Goal: Transaction & Acquisition: Purchase product/service

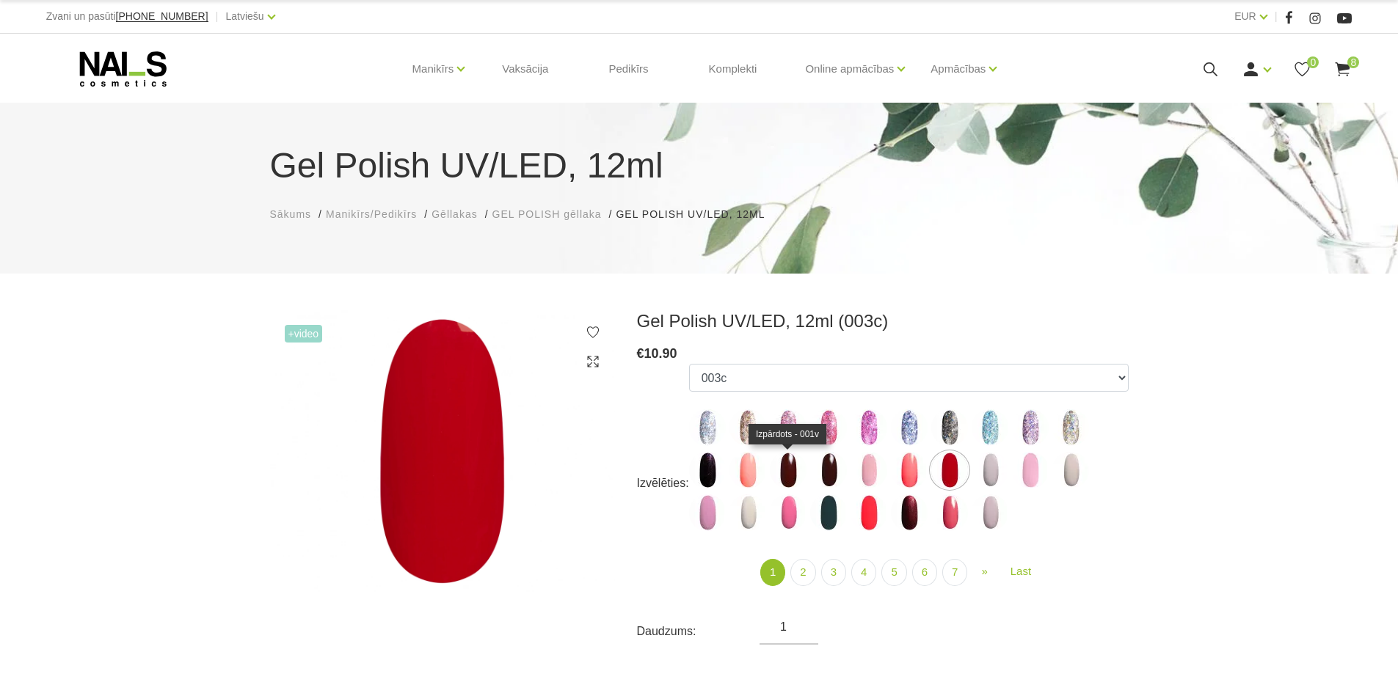
click at [790, 475] on img at bounding box center [788, 470] width 37 height 37
select select "3947"
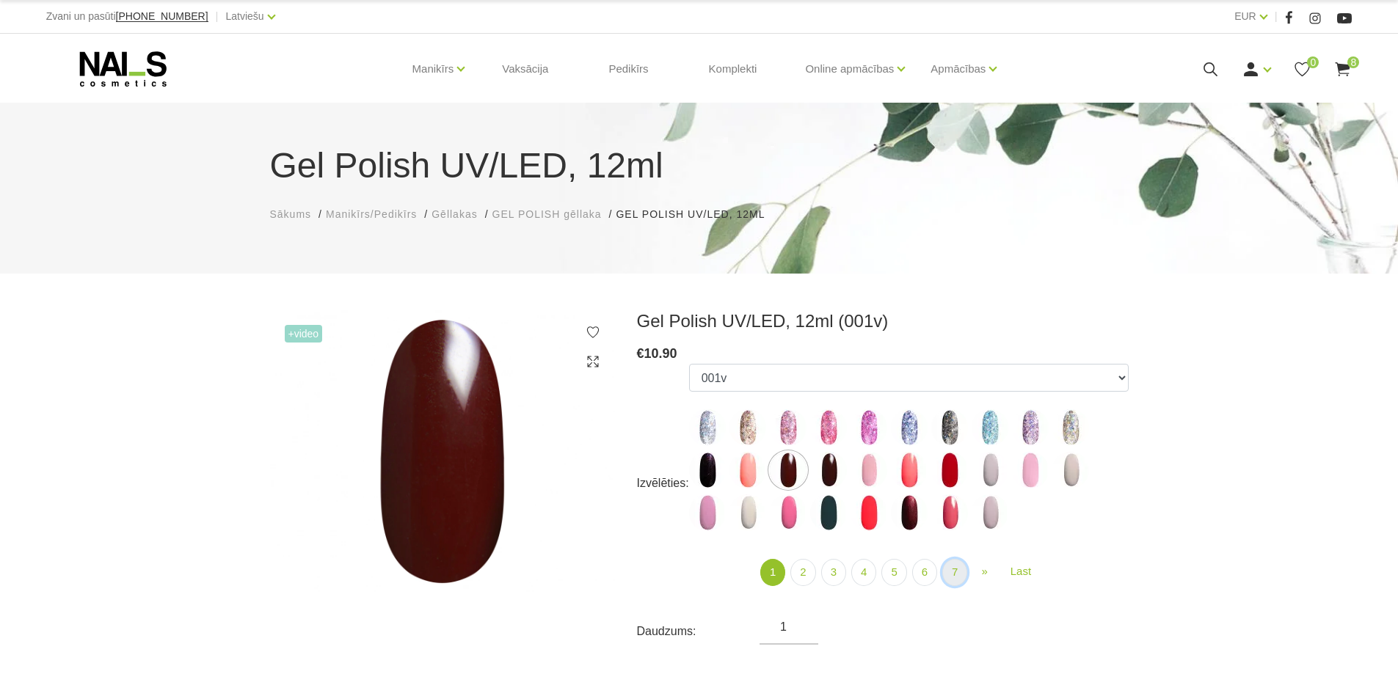
click at [959, 575] on link "7" at bounding box center [954, 572] width 25 height 27
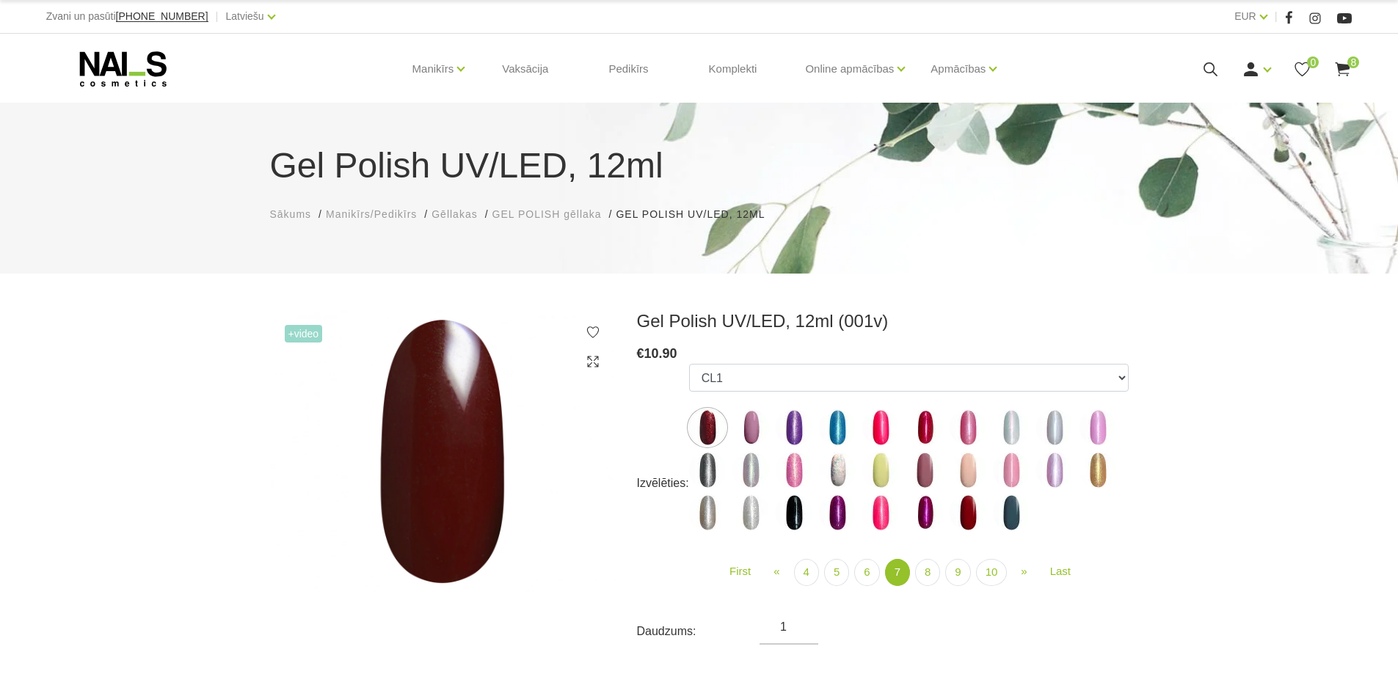
click at [1340, 65] on use at bounding box center [1342, 69] width 15 height 14
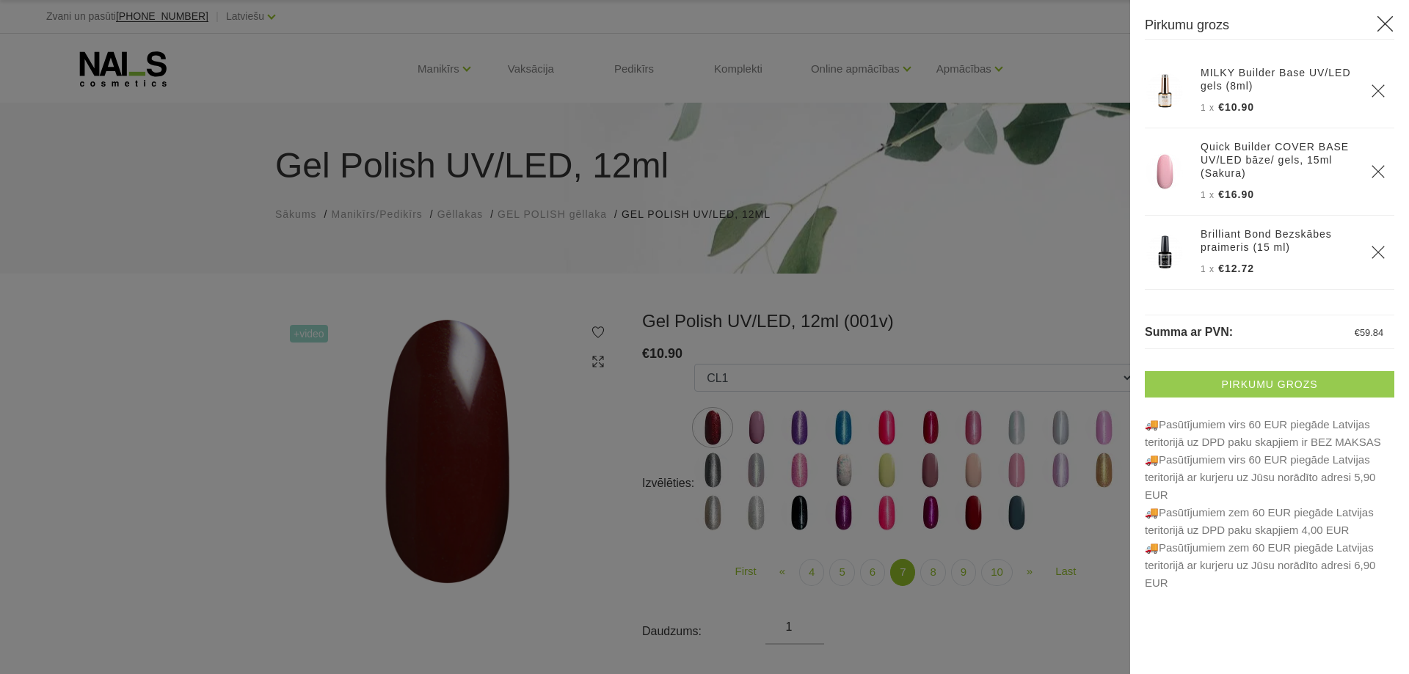
click at [1264, 387] on link "Pirkumu grozs" at bounding box center [1269, 384] width 249 height 26
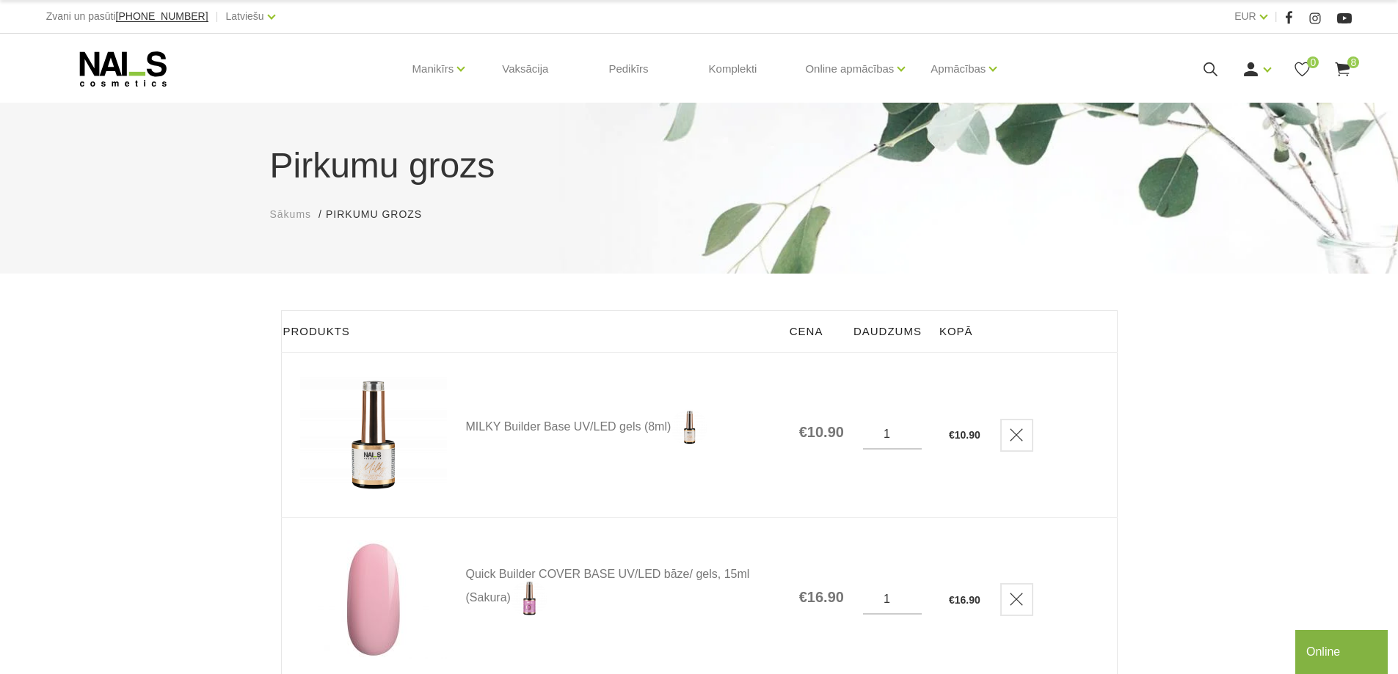
scroll to position [293, 0]
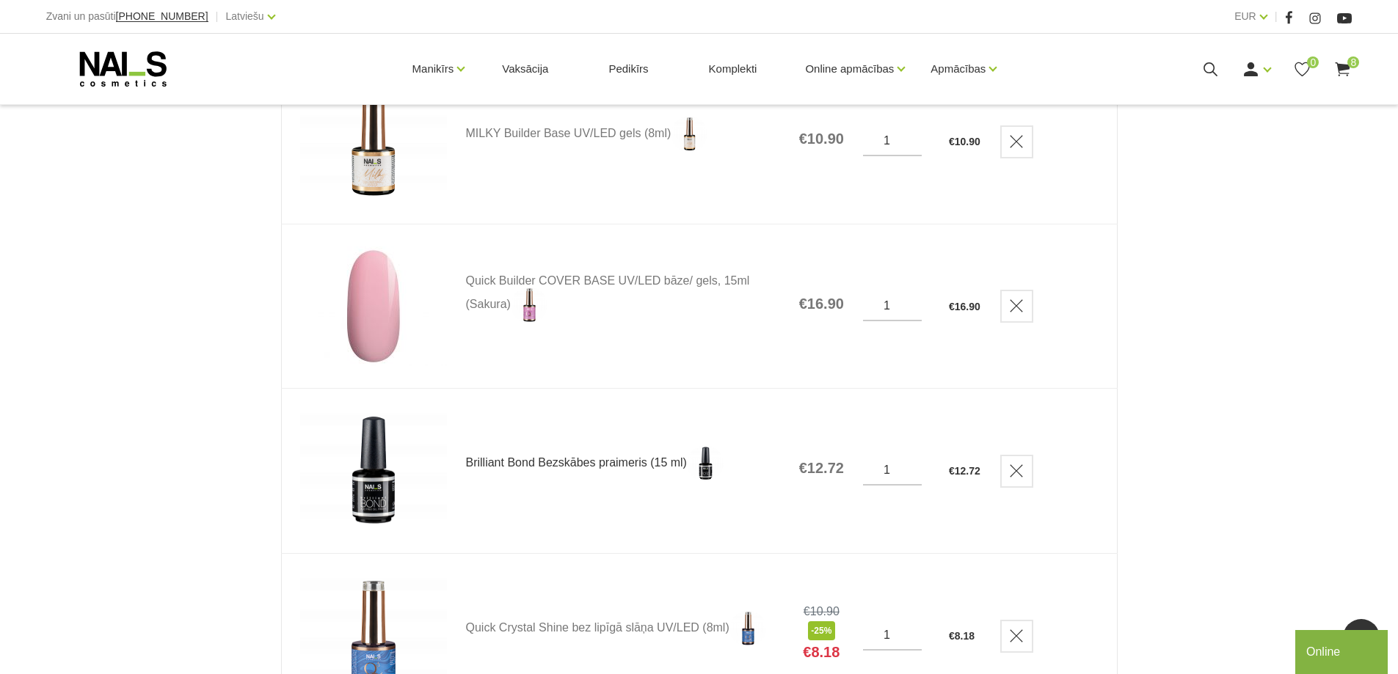
click at [610, 464] on link "Brilliant Bond Bezskābes praimeris (15 ml)" at bounding box center [623, 463] width 314 height 37
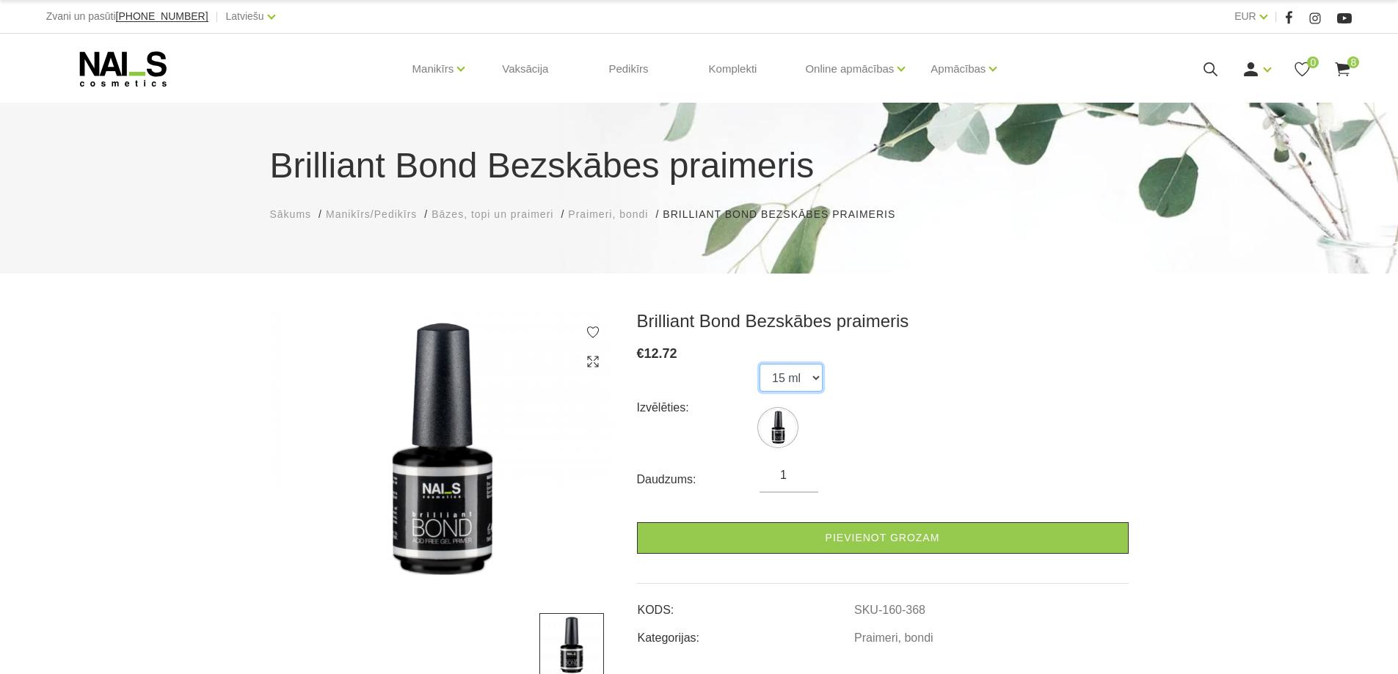
click at [817, 382] on select "15 ml" at bounding box center [790, 378] width 63 height 28
click at [759, 364] on select "15 ml" at bounding box center [790, 378] width 63 height 28
click at [852, 390] on div "Izvēlēties: 15 ml" at bounding box center [883, 408] width 492 height 88
click at [1346, 65] on use at bounding box center [1342, 69] width 15 height 14
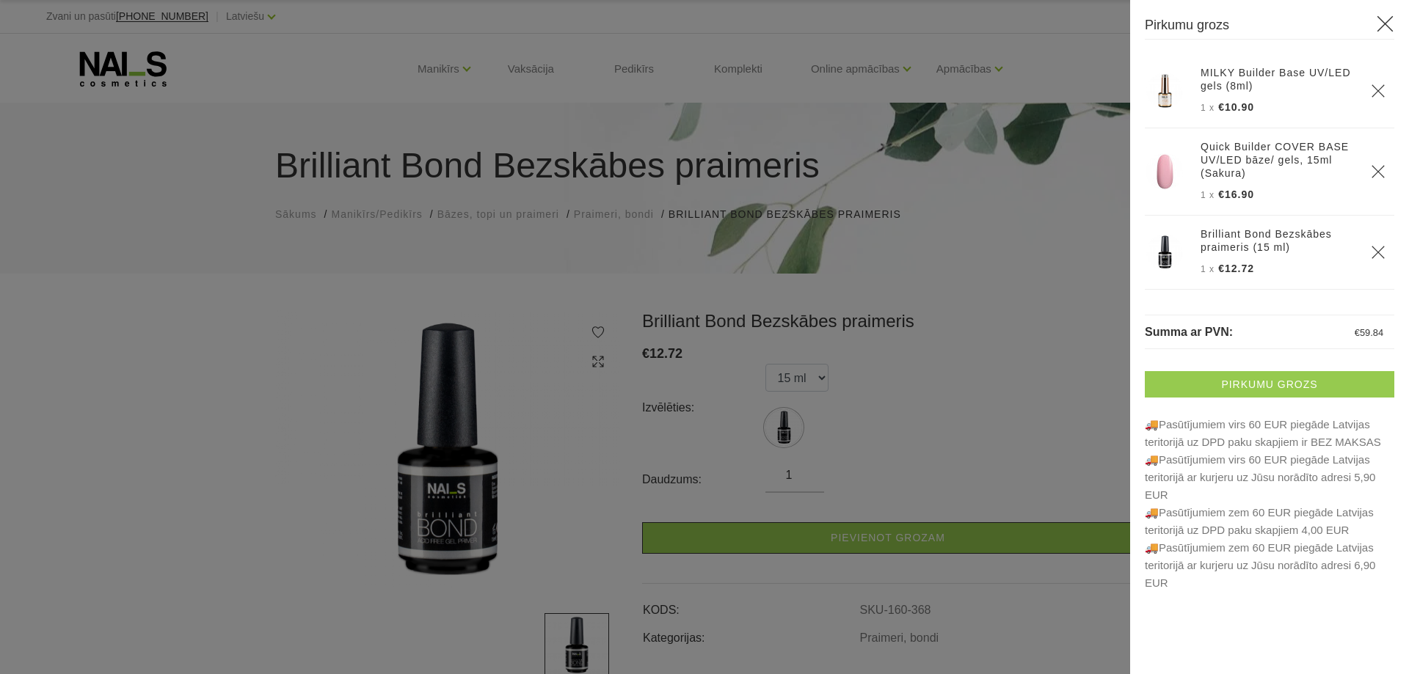
click at [1277, 376] on link "Pirkumu grozs" at bounding box center [1269, 384] width 249 height 26
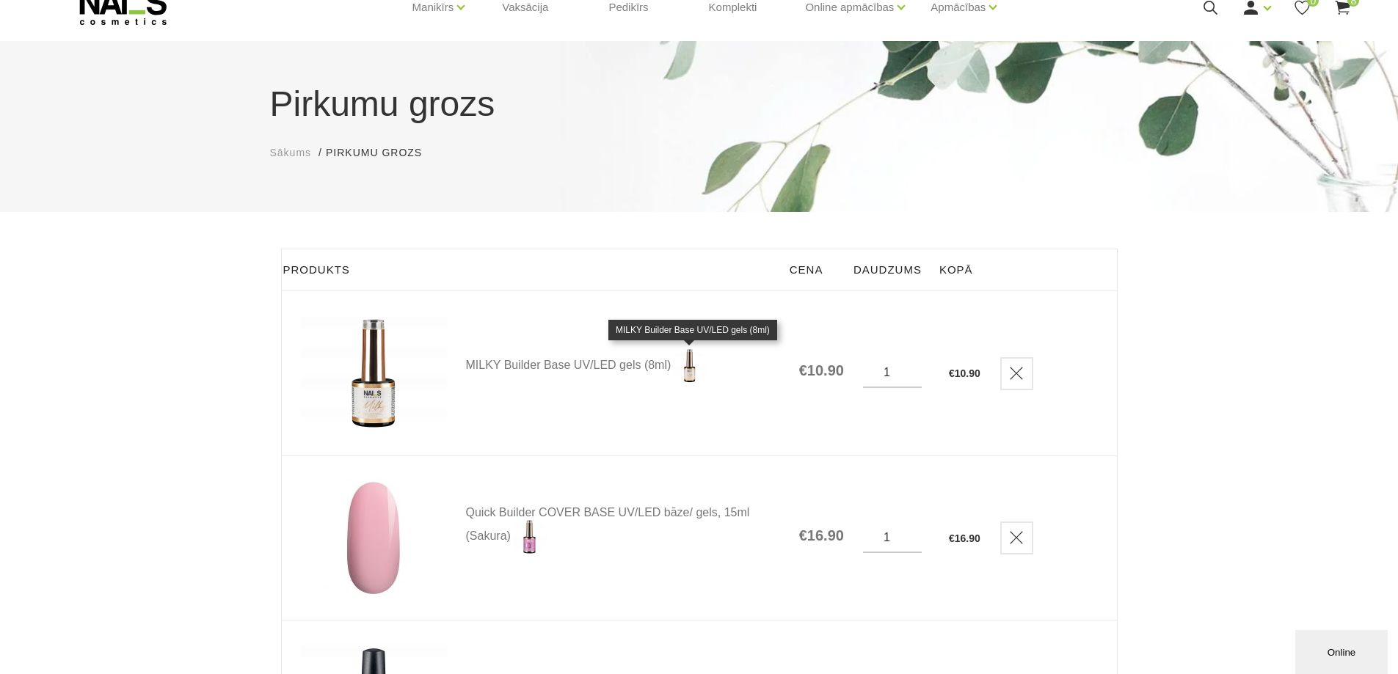
scroll to position [147, 0]
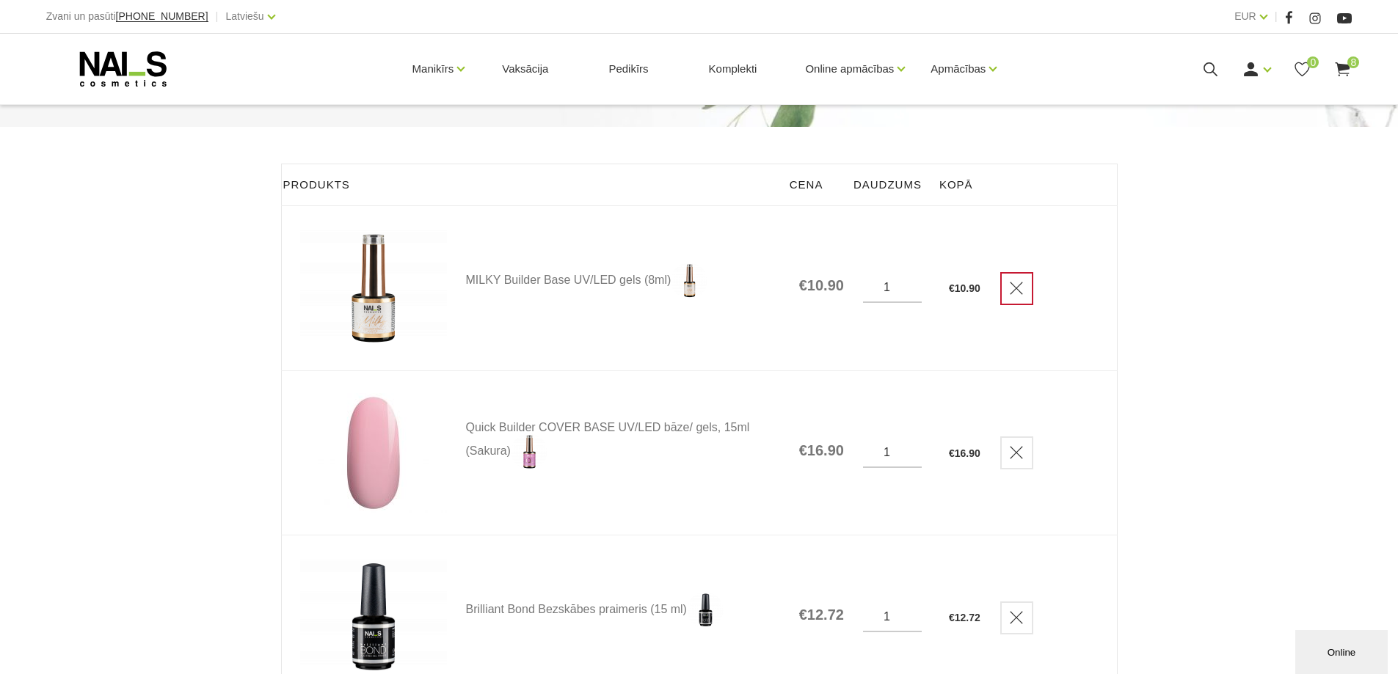
click at [1024, 288] on icon "Delete" at bounding box center [1016, 288] width 15 height 15
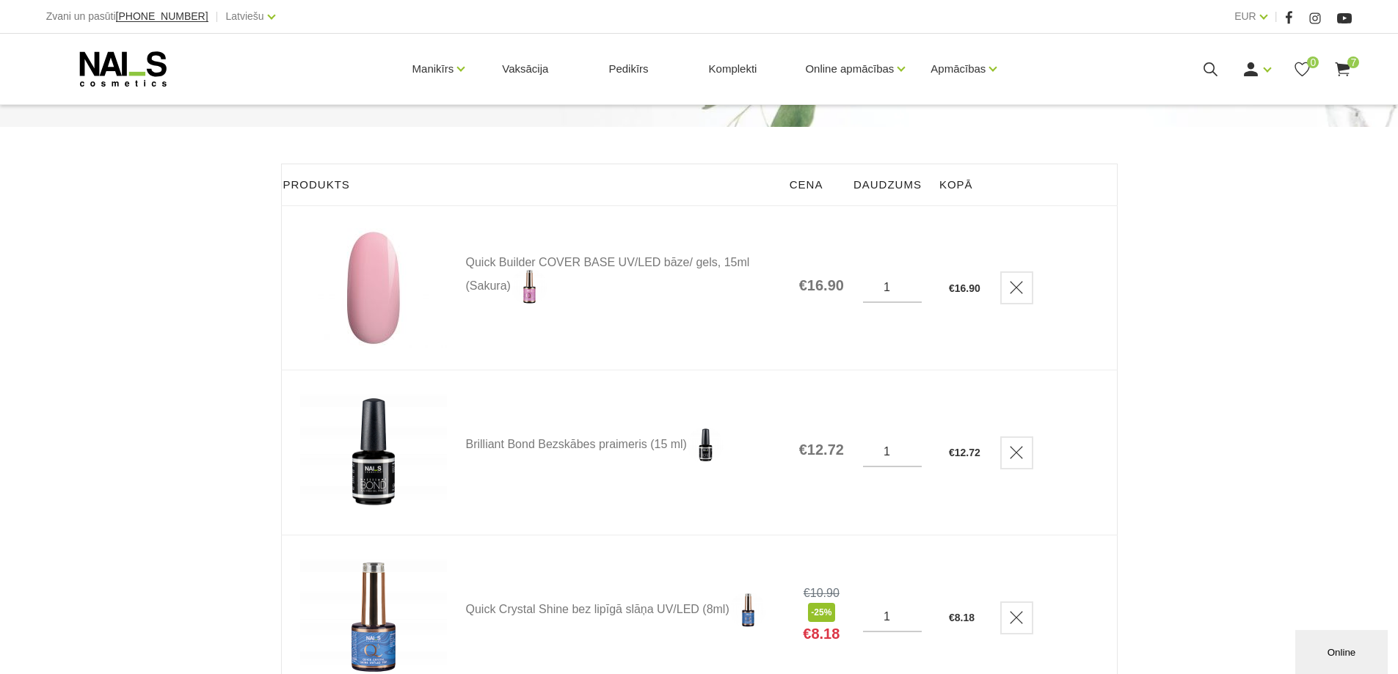
scroll to position [367, 0]
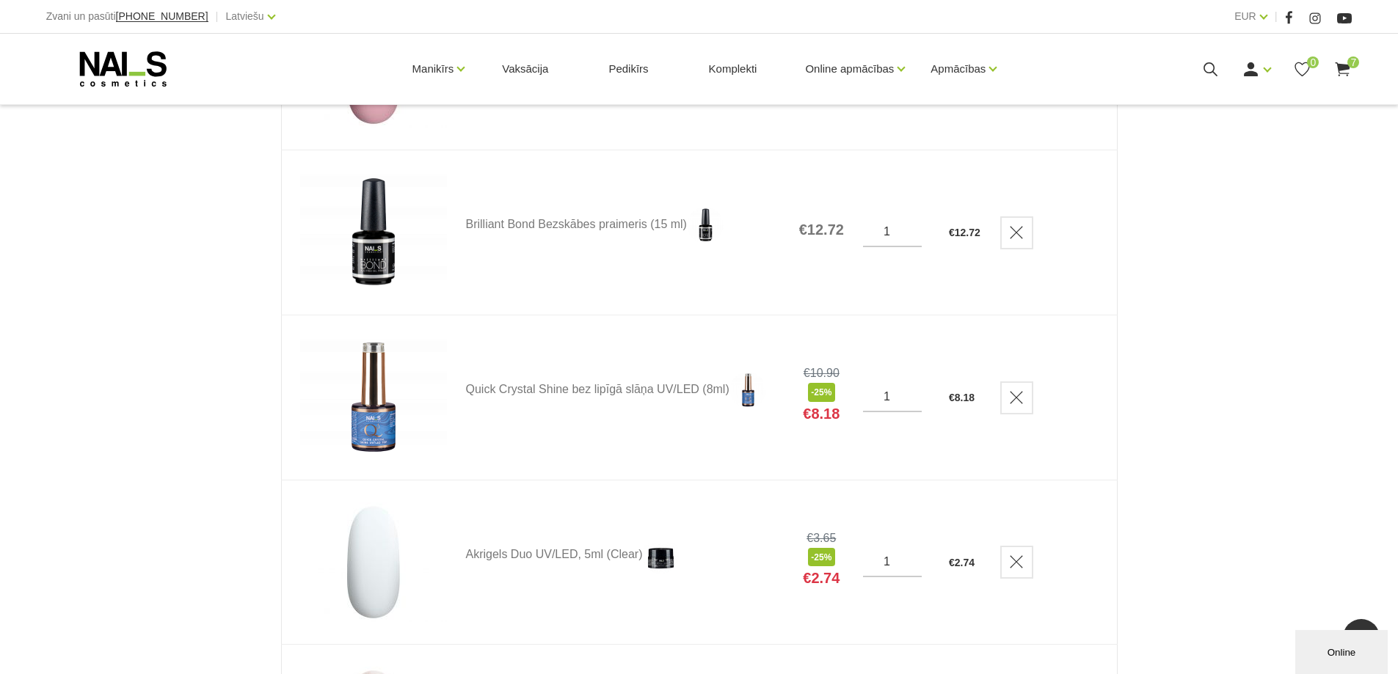
click at [1240, 412] on div "Pirkumu grozs Sākums Pirkumu grozs Pirkumu grozs Produkts Cena Daudzums Kopā Qu…" at bounding box center [699, 556] width 1398 height 1847
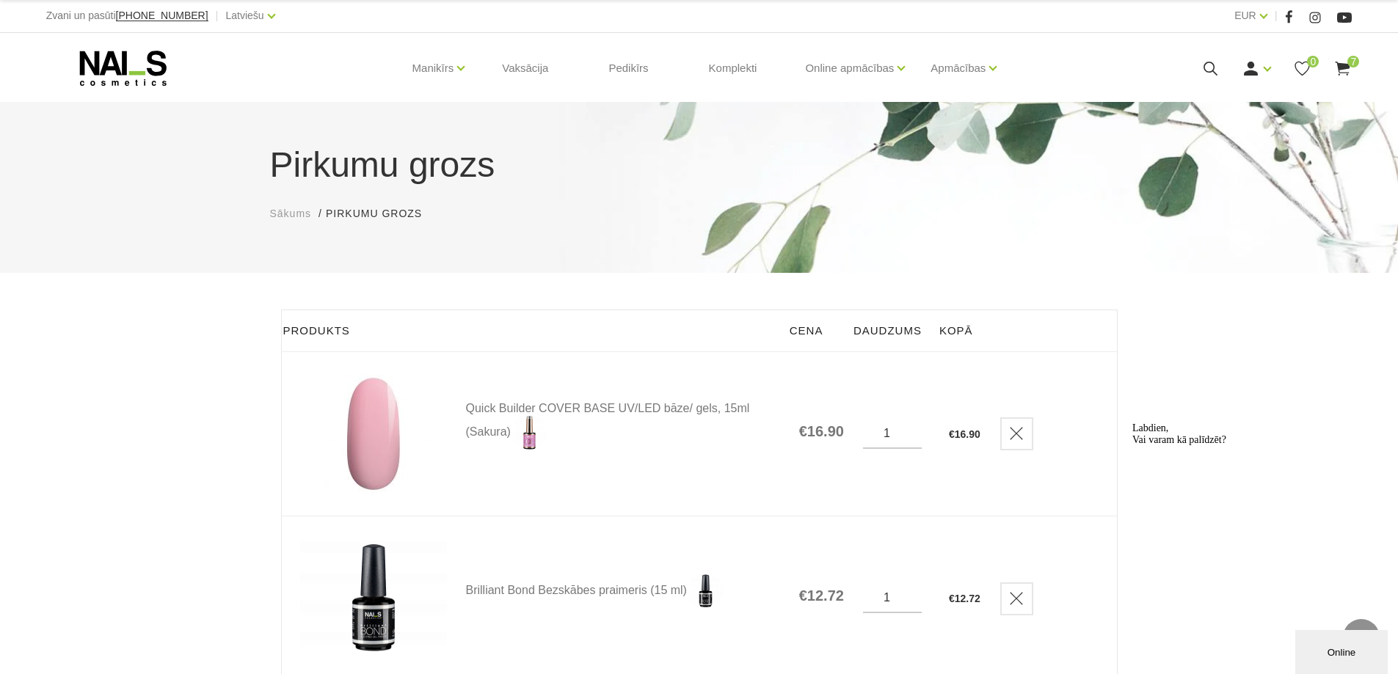
scroll to position [0, 0]
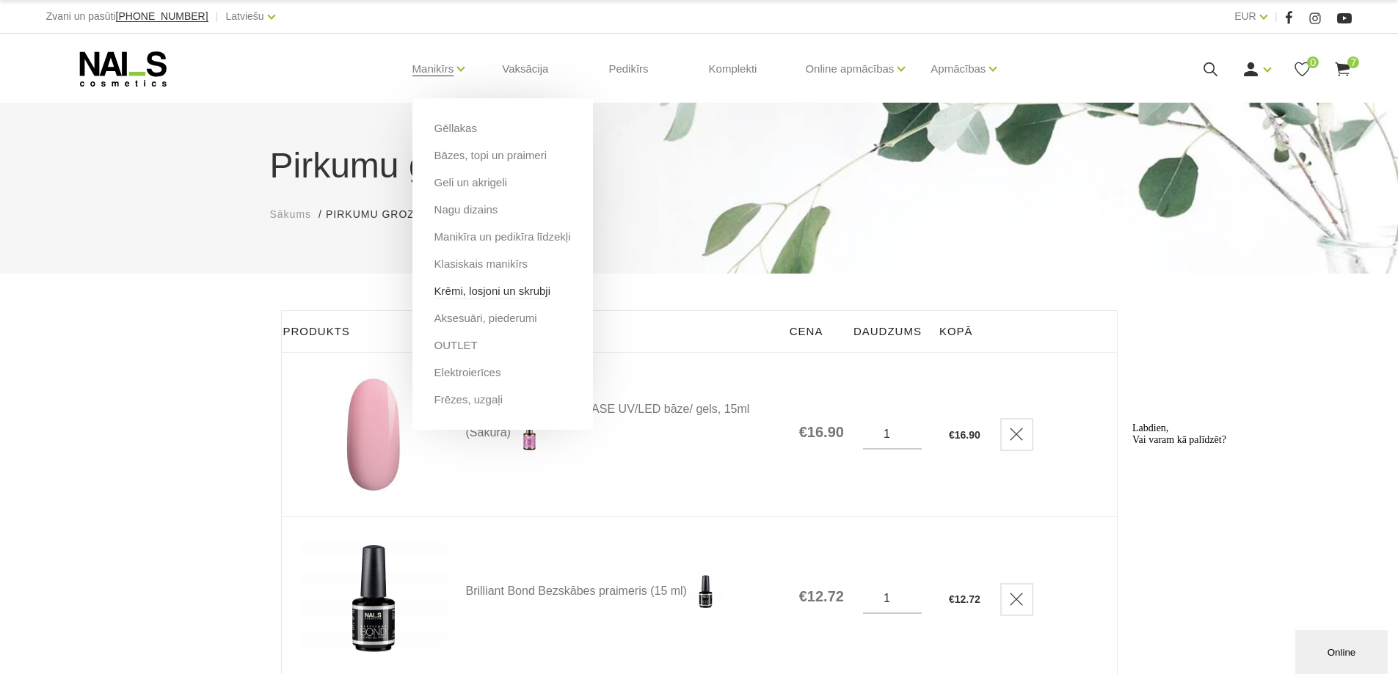
click at [474, 296] on link "Krēmi, losjoni un skrubji" at bounding box center [492, 291] width 116 height 16
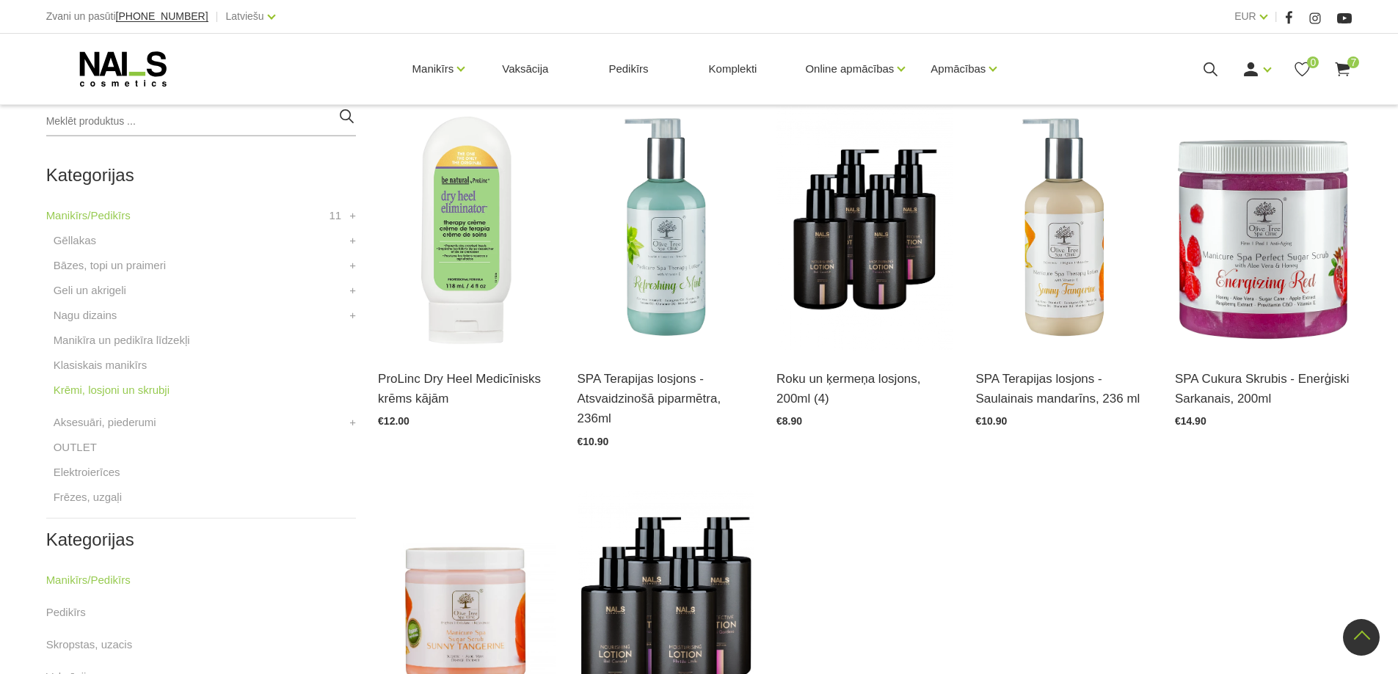
scroll to position [293, 0]
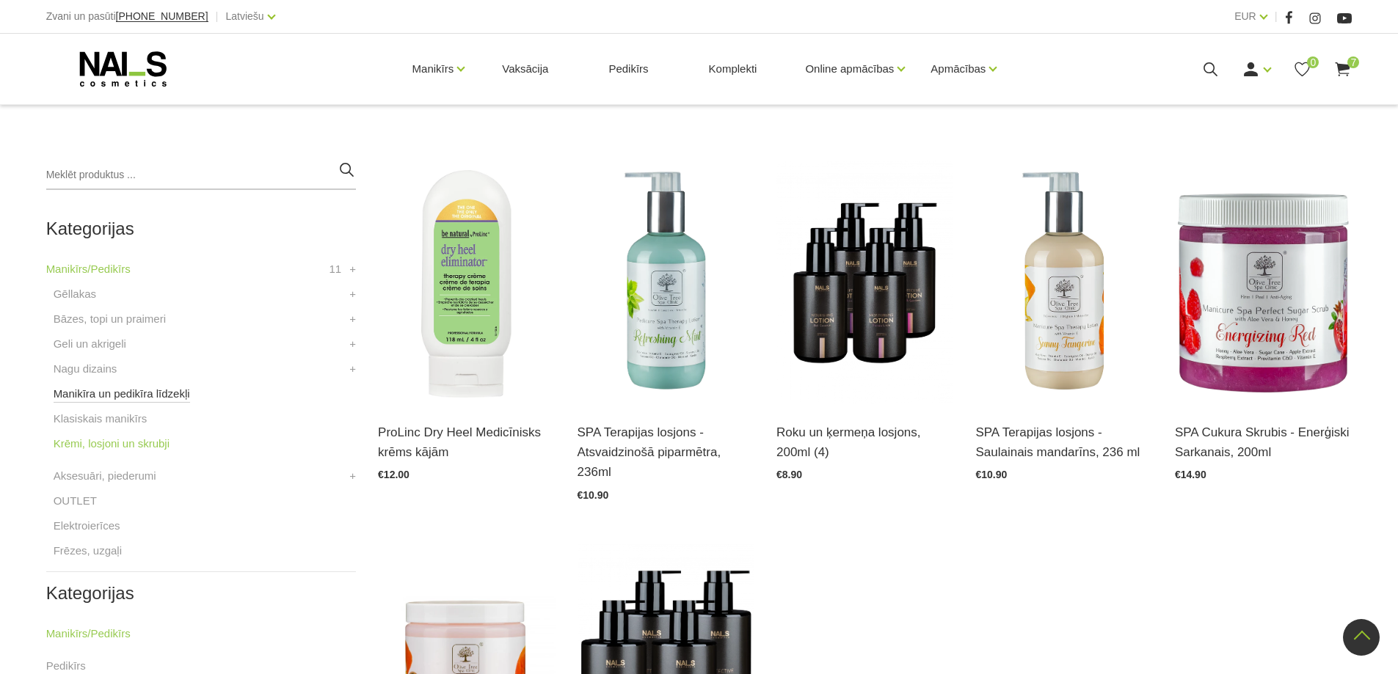
click at [81, 393] on link "Manikīra un pedikīra līdzekļi" at bounding box center [122, 394] width 136 height 18
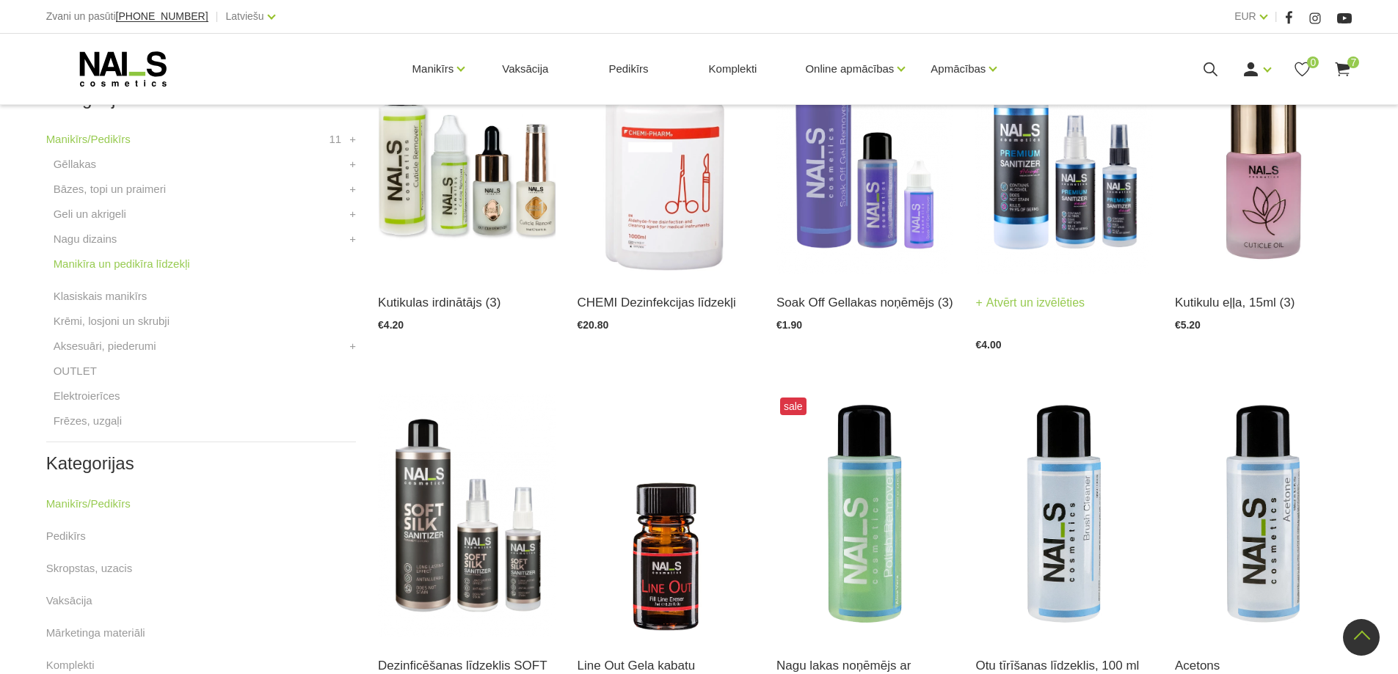
scroll to position [514, 0]
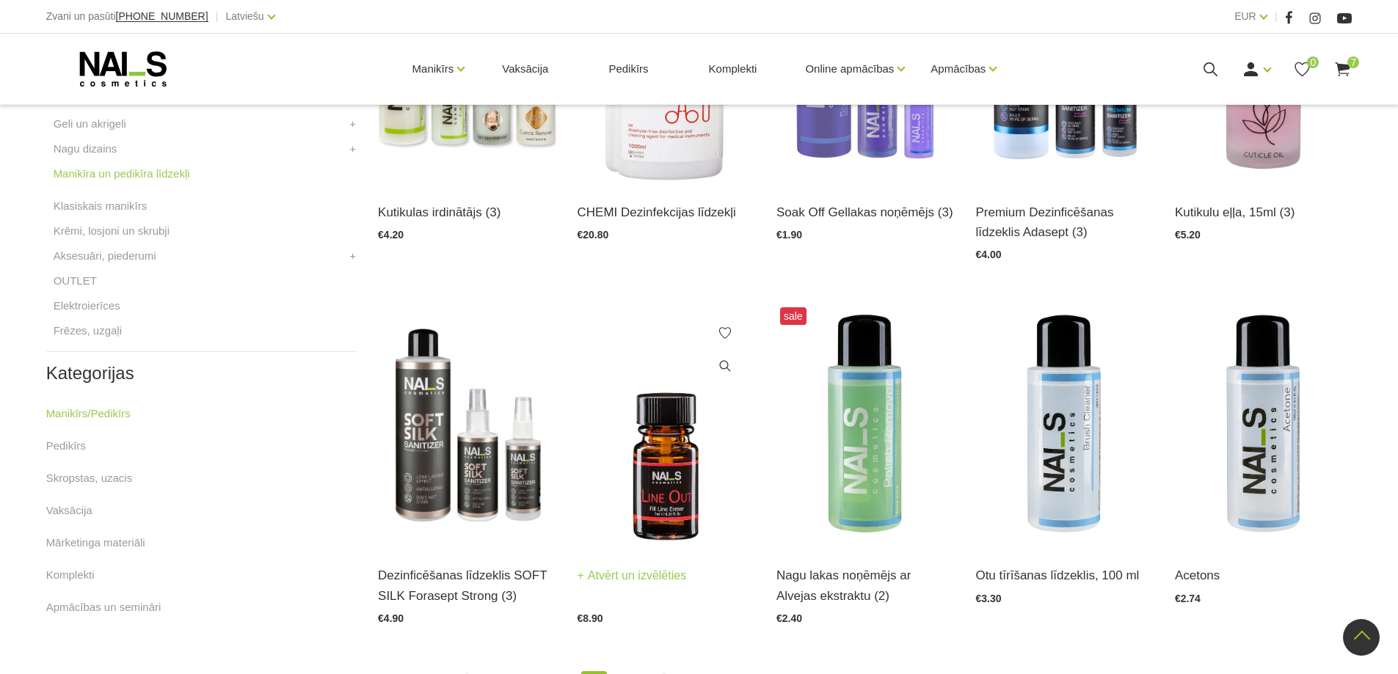
click at [688, 489] on img at bounding box center [665, 426] width 177 height 244
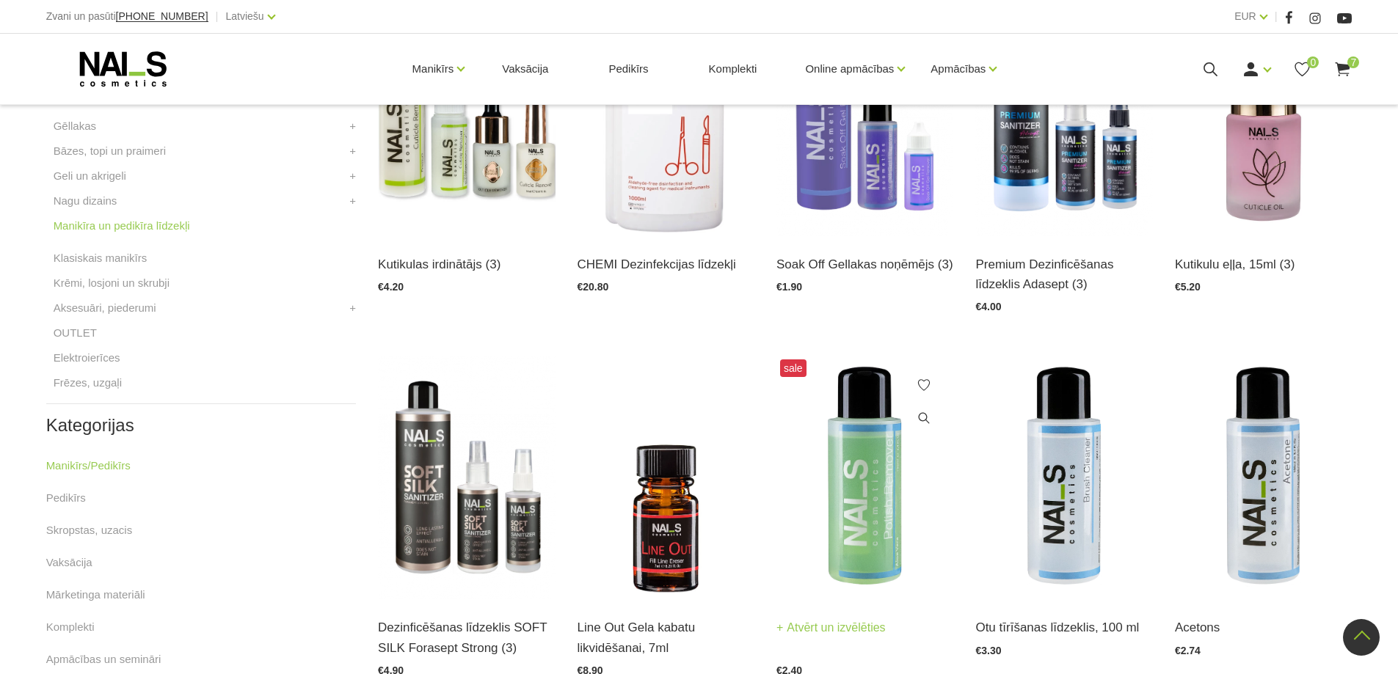
scroll to position [590, 0]
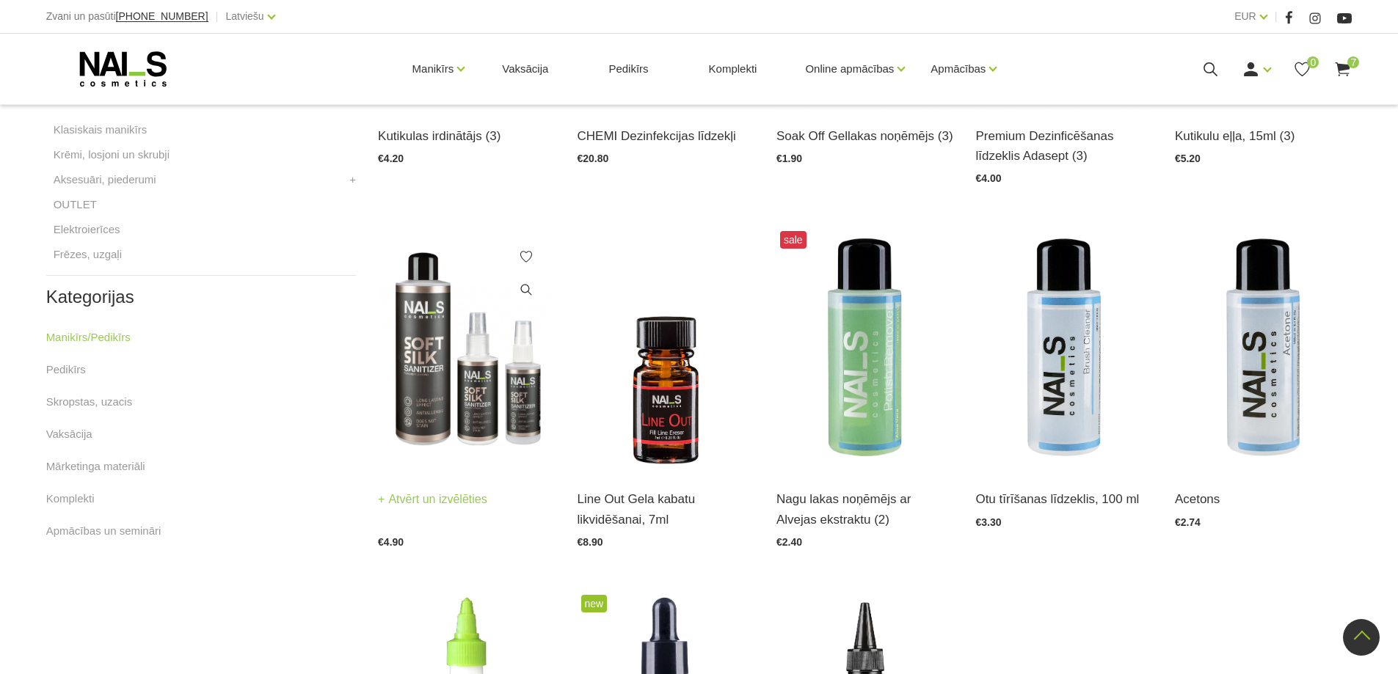
click at [445, 391] on img at bounding box center [466, 349] width 177 height 244
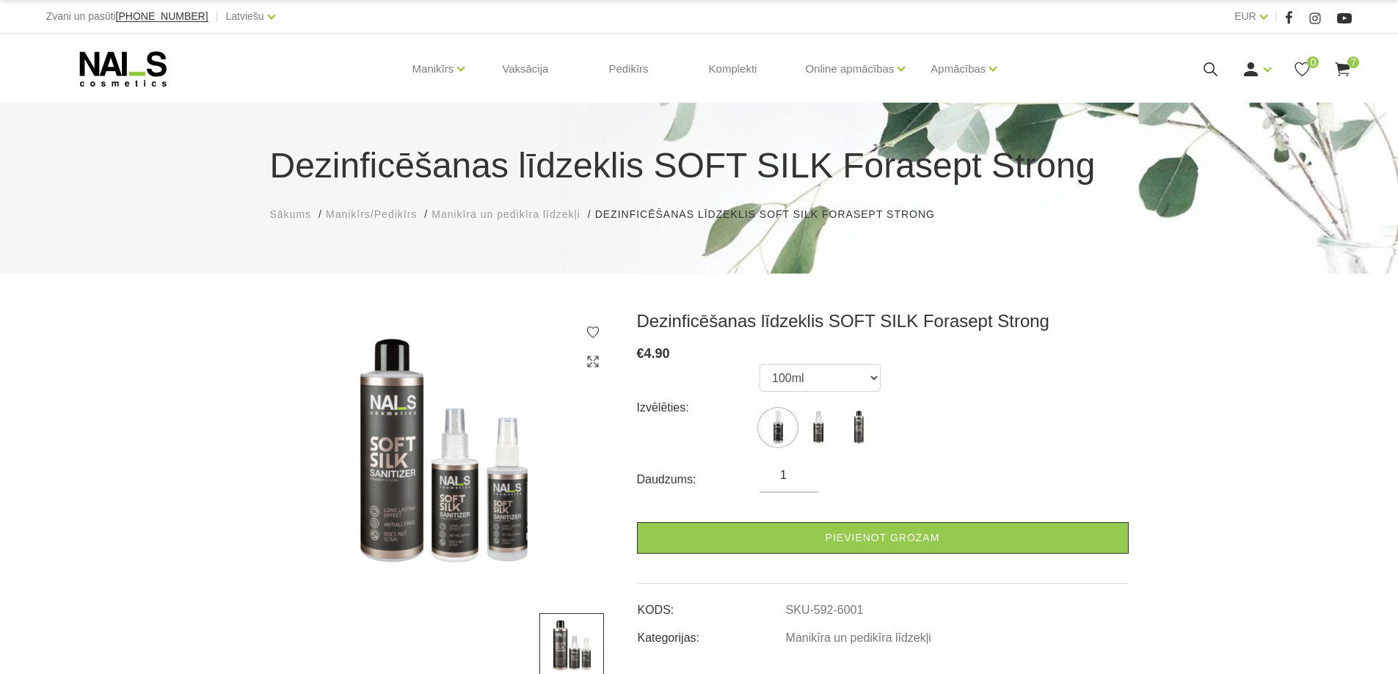
click at [1332, 70] on div "Ienākt Reģistrēties 0 7" at bounding box center [1220, 69] width 261 height 18
click at [1343, 72] on icon at bounding box center [1342, 69] width 18 height 18
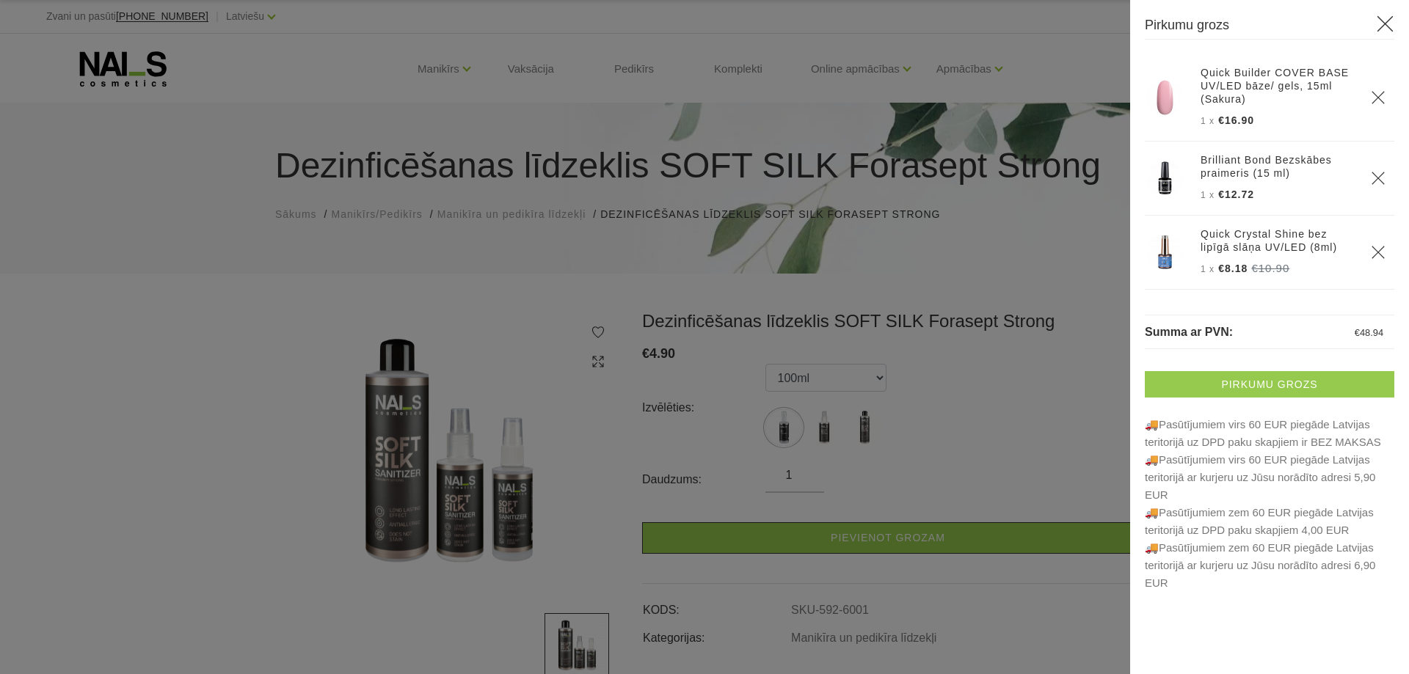
click at [1280, 384] on link "Pirkumu grozs" at bounding box center [1269, 384] width 249 height 26
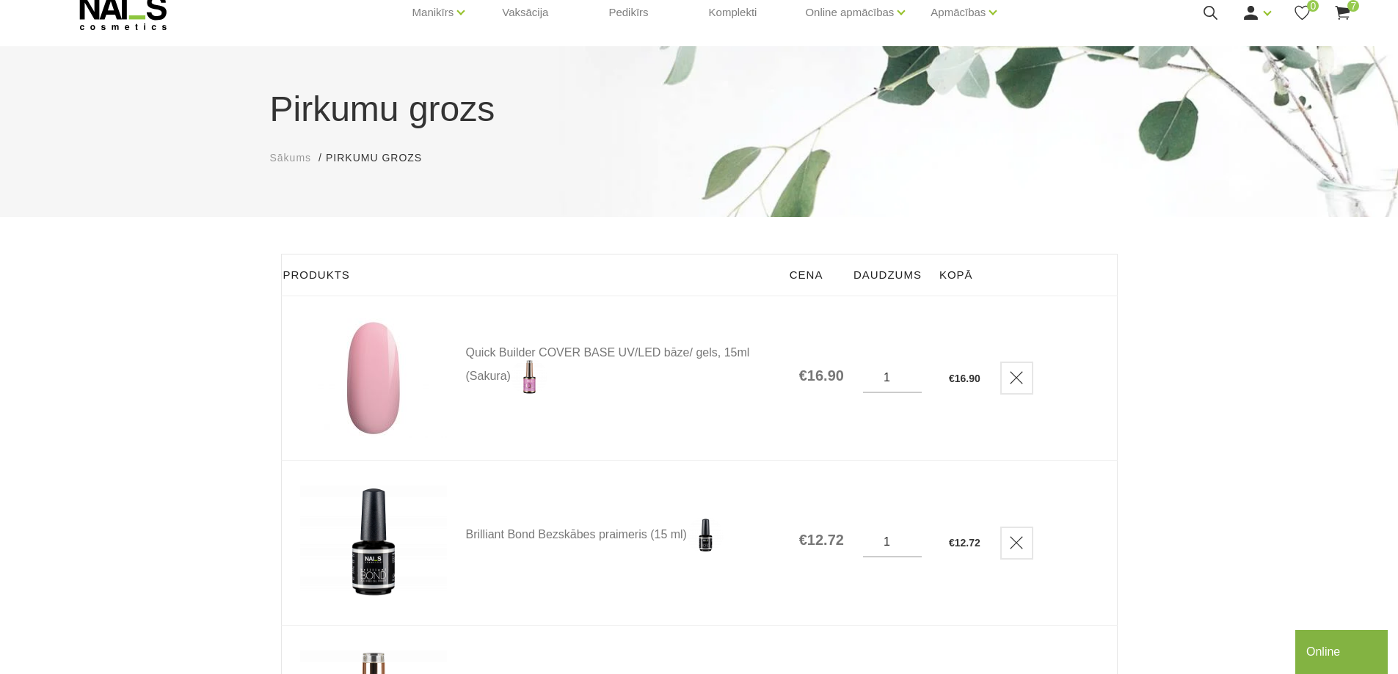
scroll to position [147, 0]
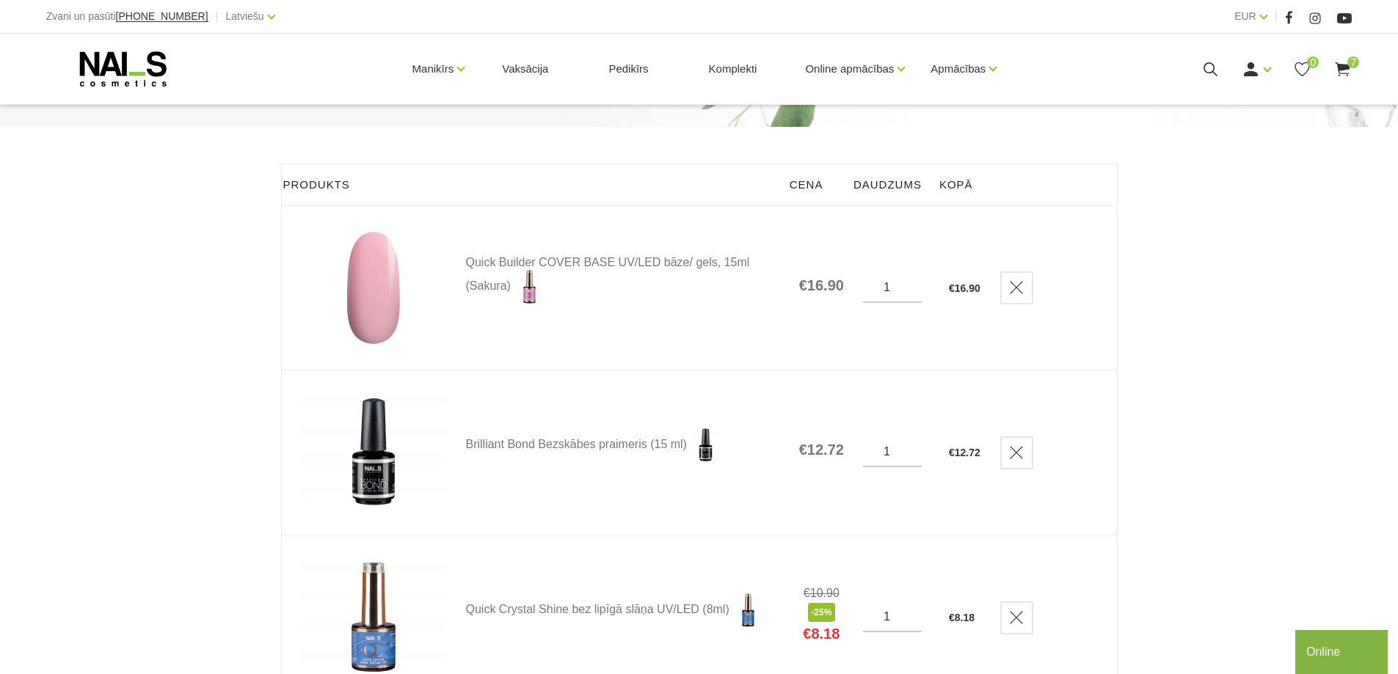
click at [386, 307] on img at bounding box center [373, 288] width 147 height 120
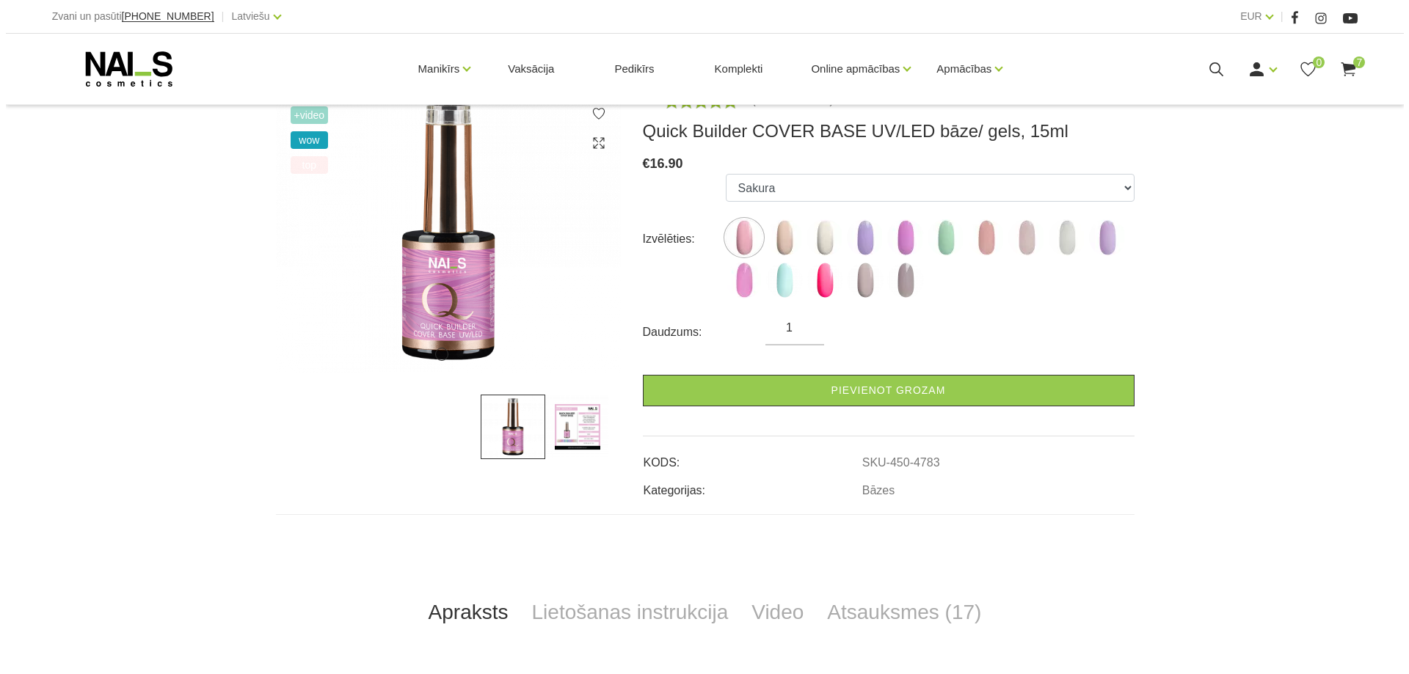
scroll to position [220, 0]
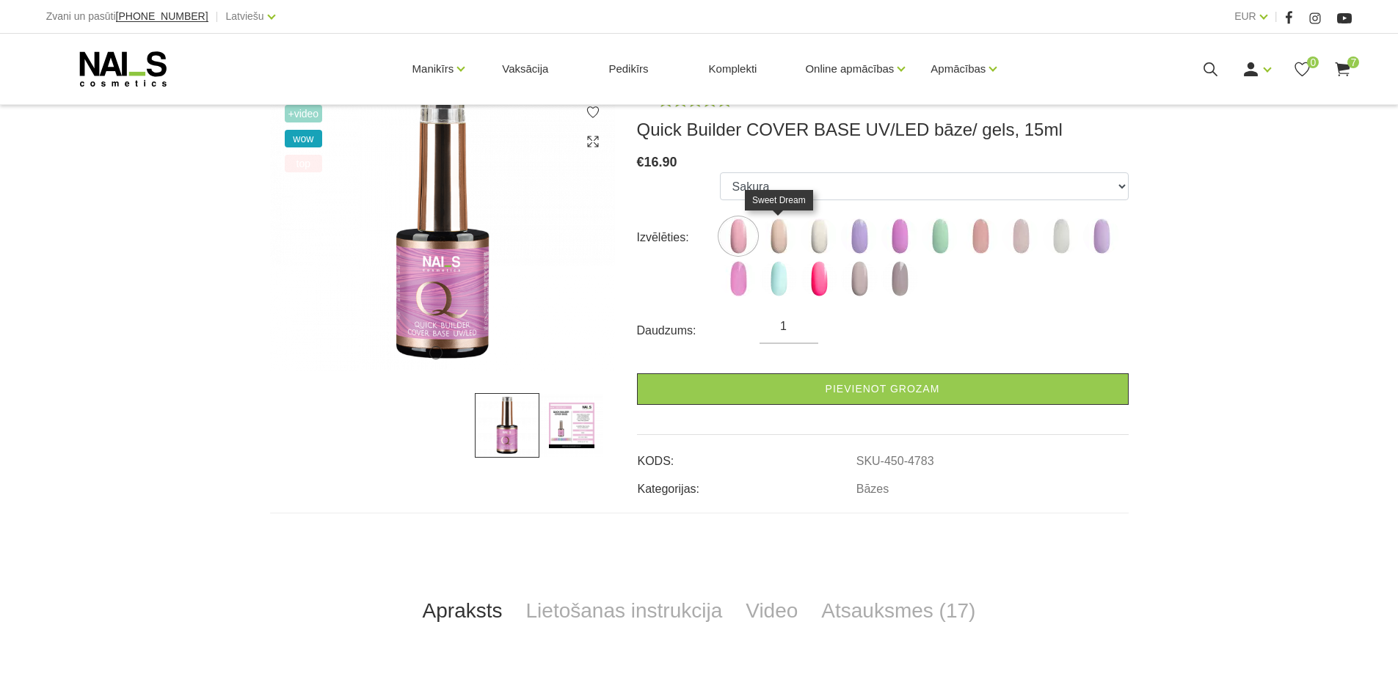
click at [787, 245] on img at bounding box center [778, 236] width 37 height 37
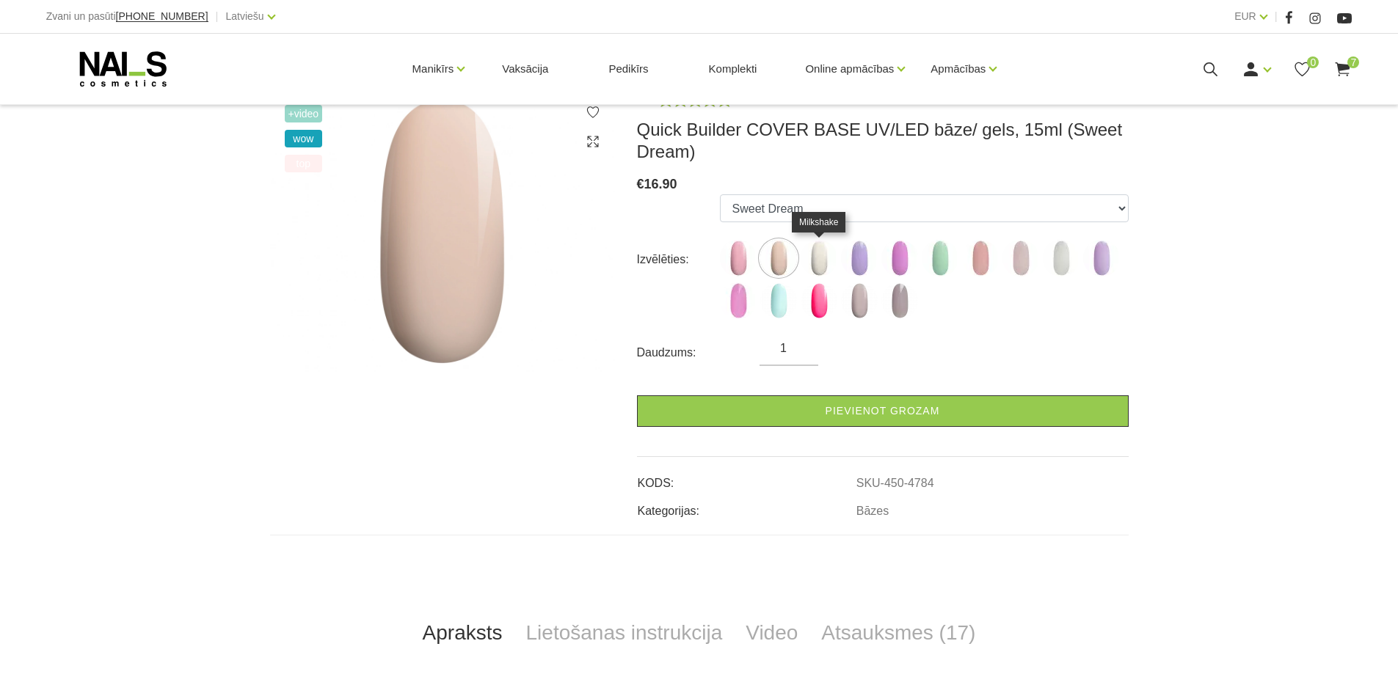
click at [821, 257] on img at bounding box center [818, 258] width 37 height 37
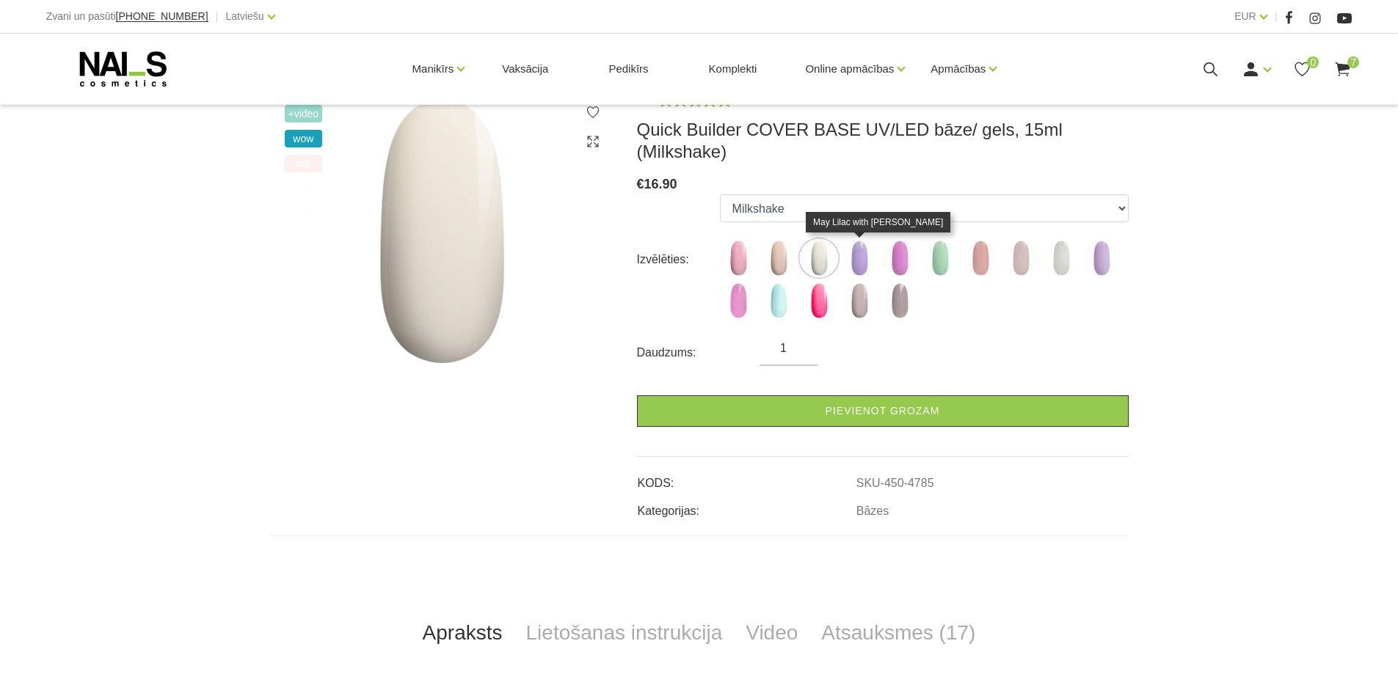
click at [861, 258] on img at bounding box center [859, 258] width 37 height 37
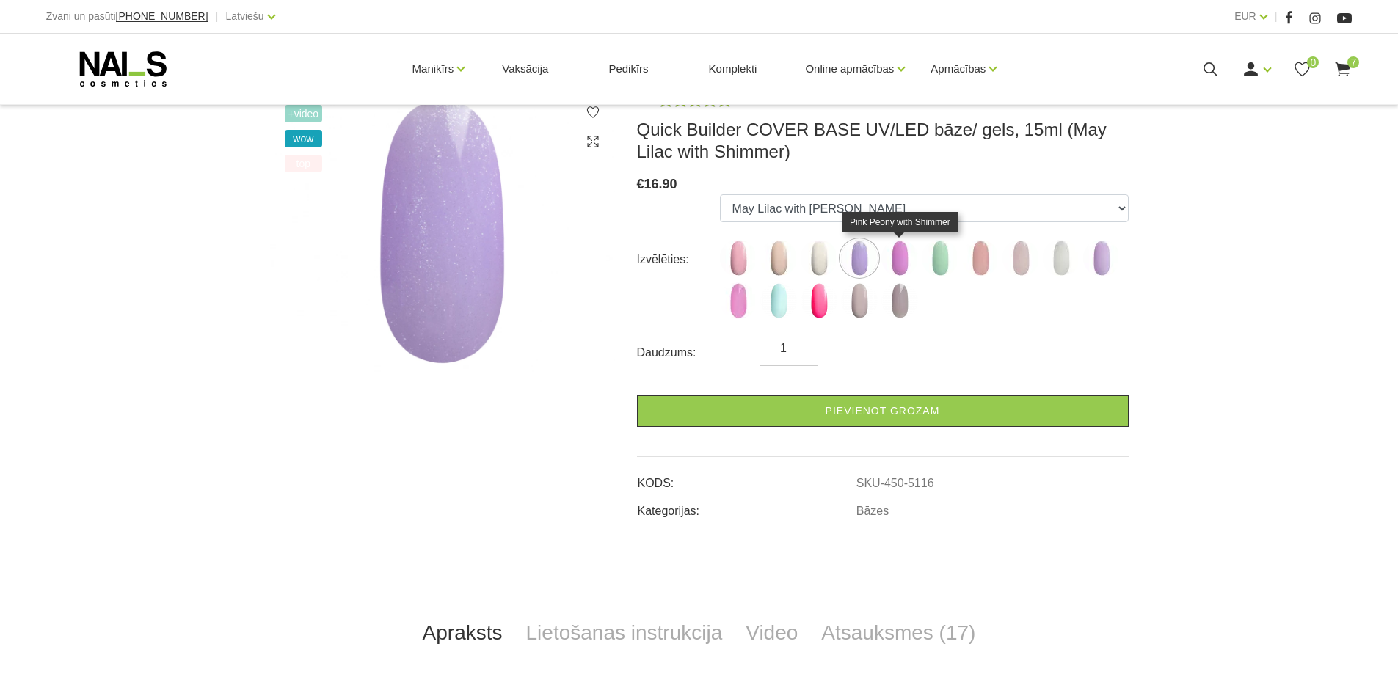
click at [900, 266] on img at bounding box center [899, 258] width 37 height 37
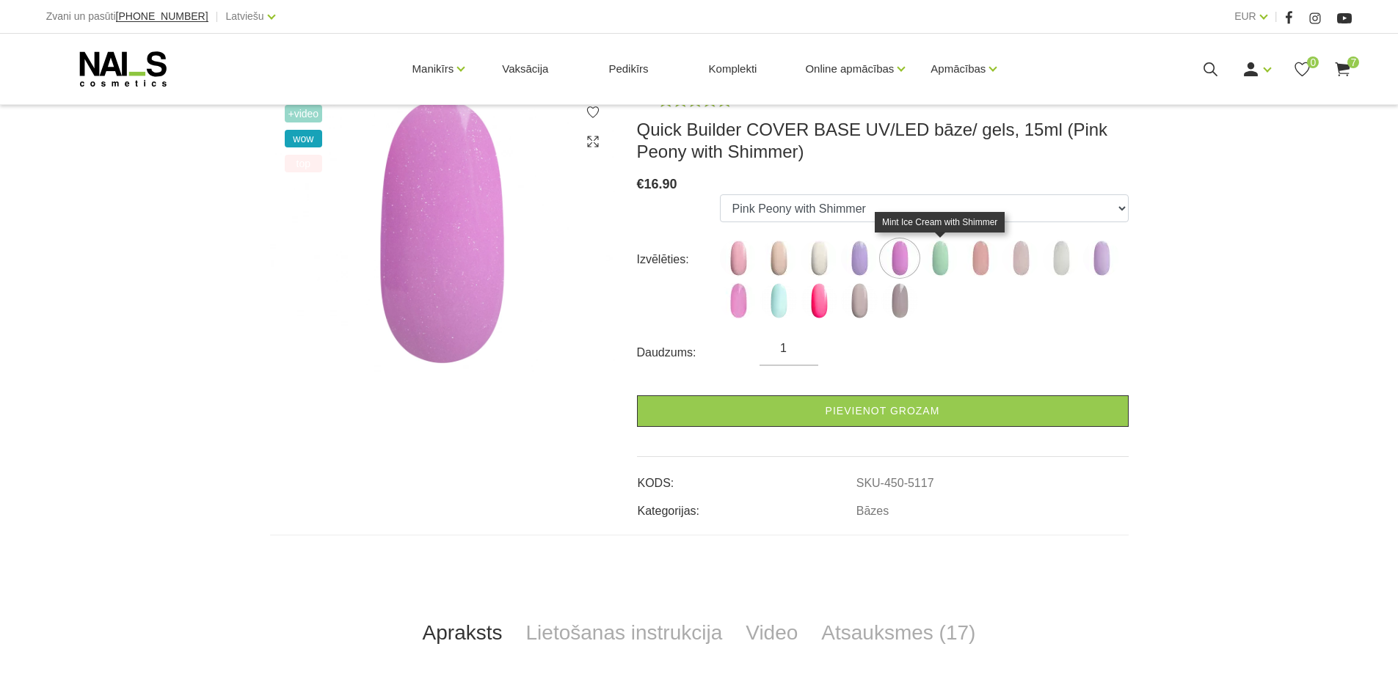
click at [946, 266] on img at bounding box center [940, 258] width 37 height 37
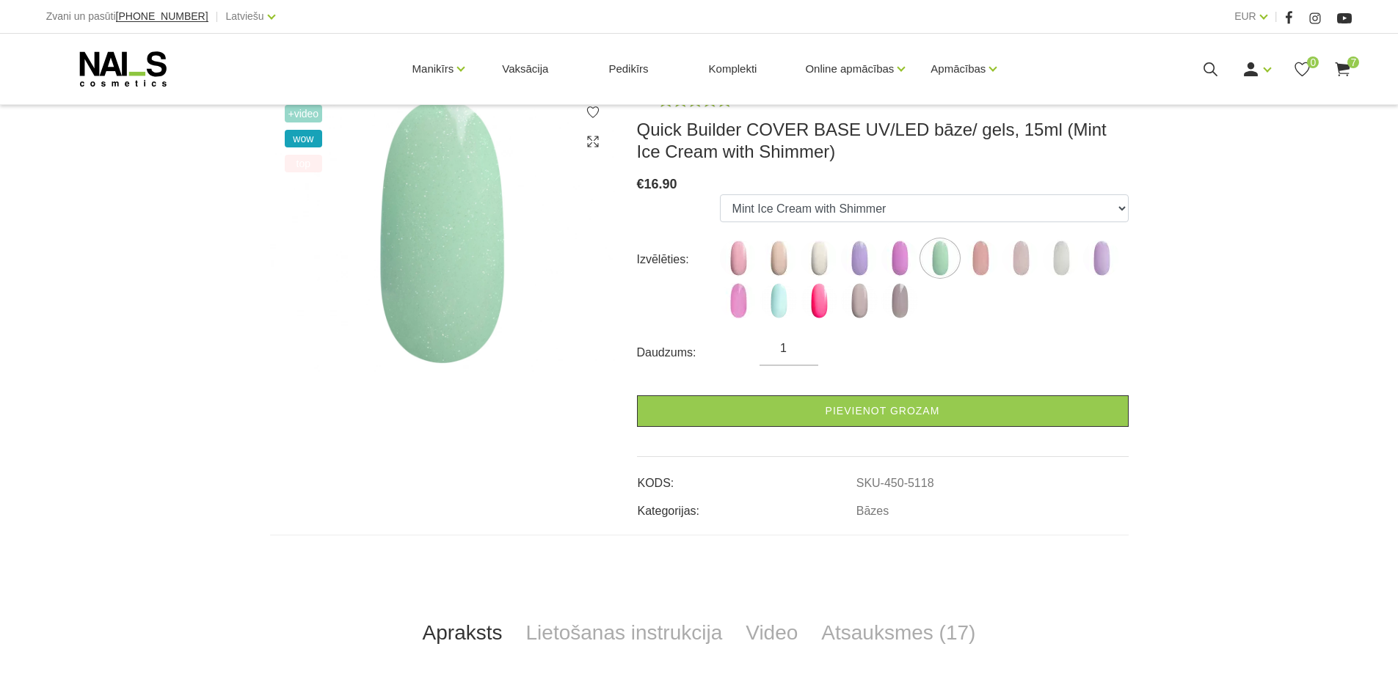
click at [997, 270] on label at bounding box center [980, 258] width 37 height 37
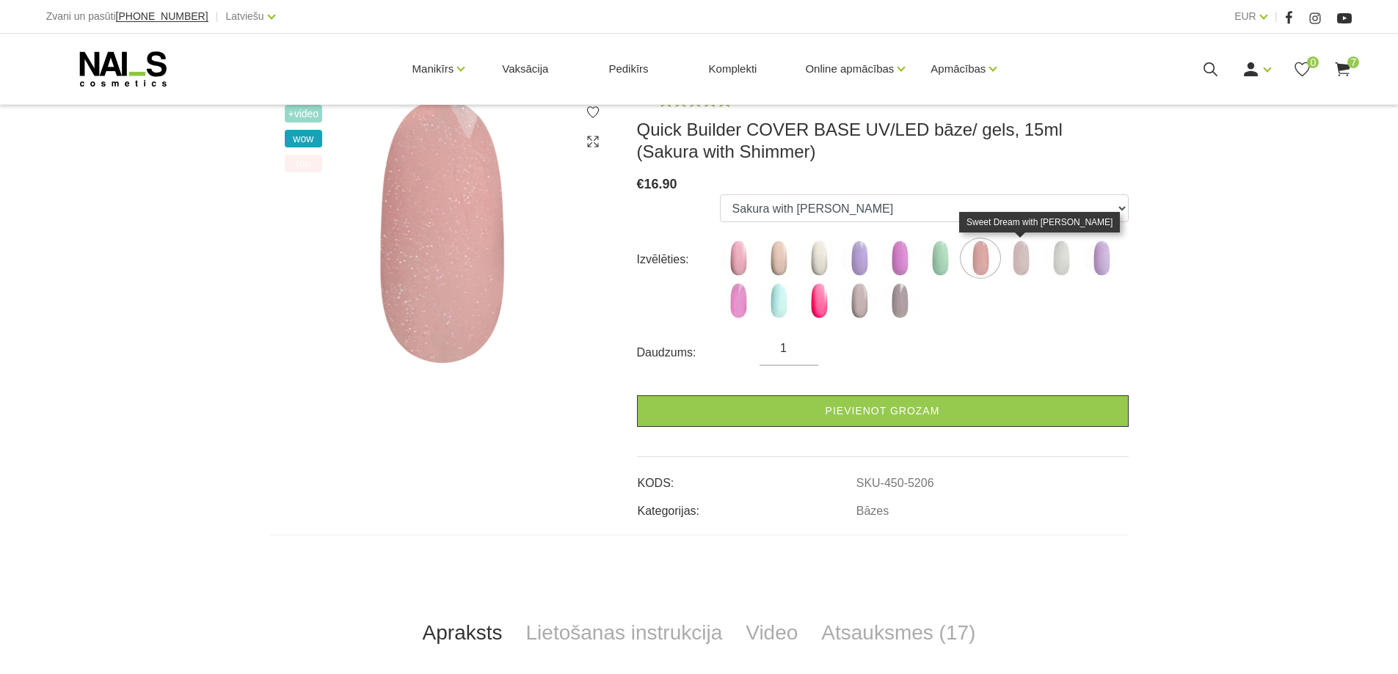
click at [1025, 269] on img at bounding box center [1020, 258] width 37 height 37
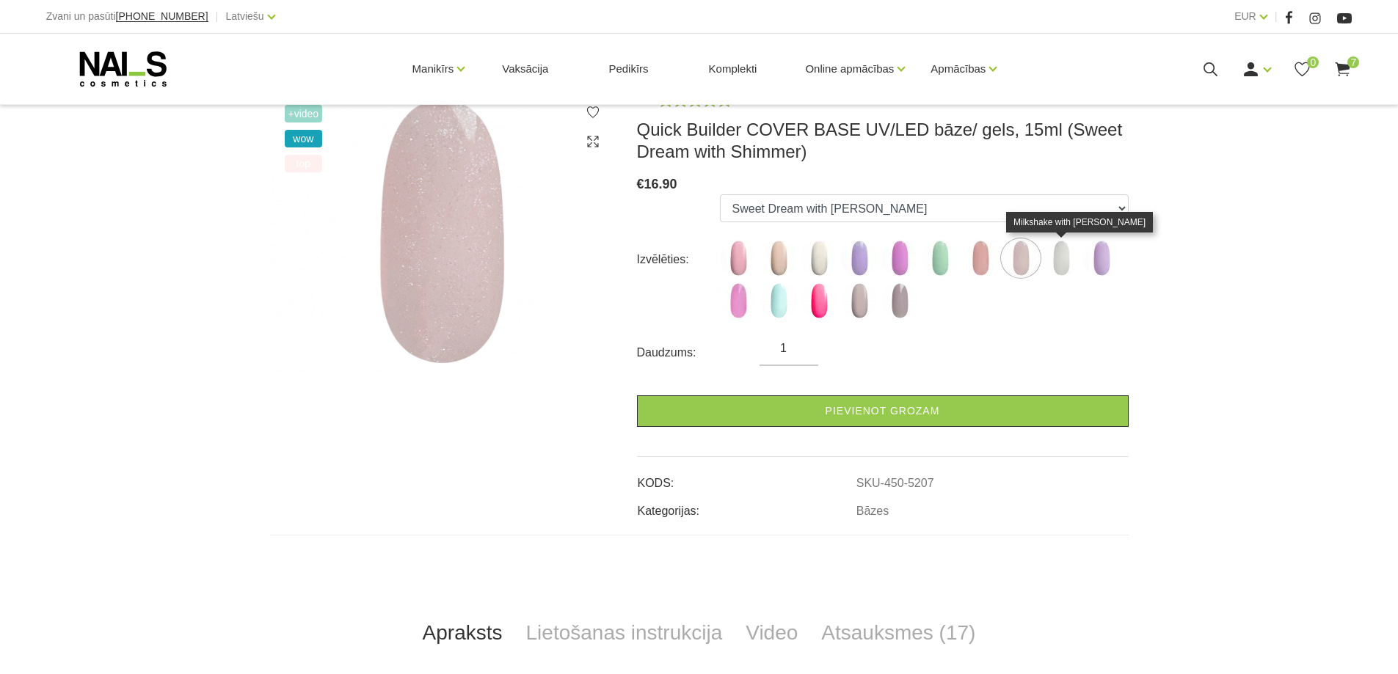
click at [1061, 265] on img at bounding box center [1061, 258] width 37 height 37
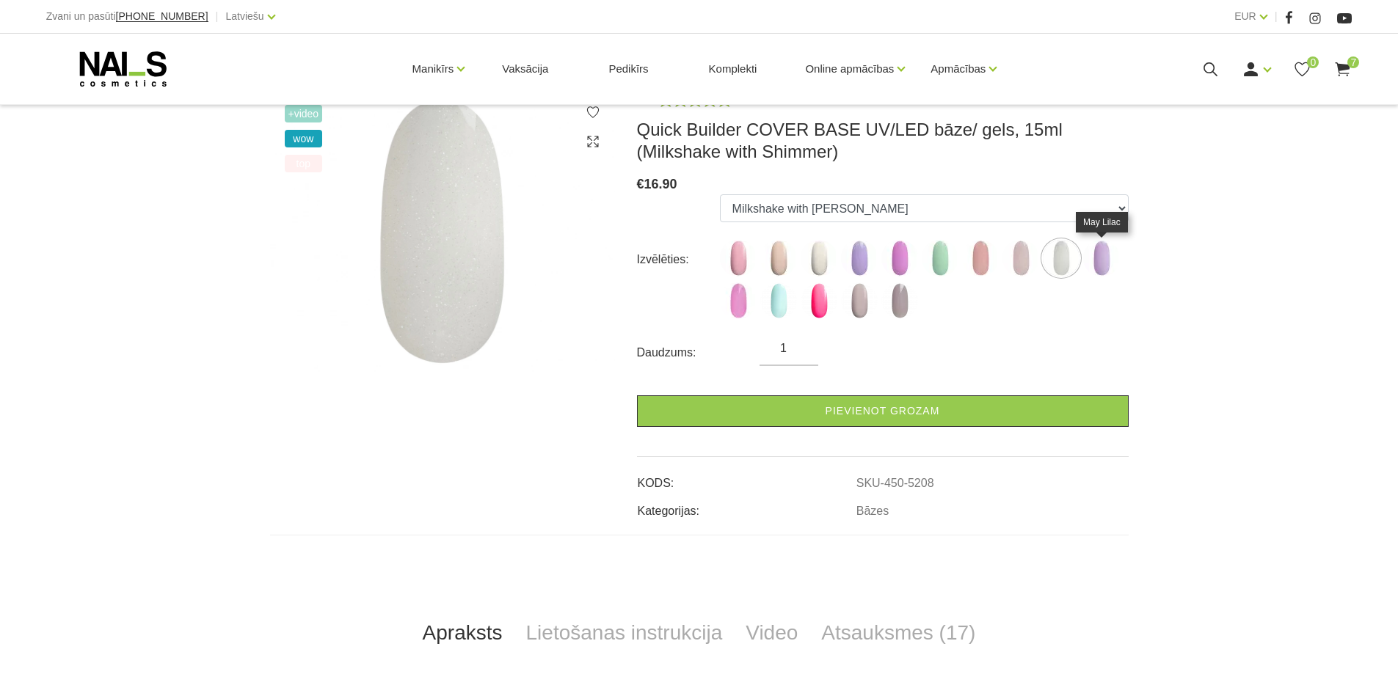
click at [1090, 263] on img at bounding box center [1101, 258] width 37 height 37
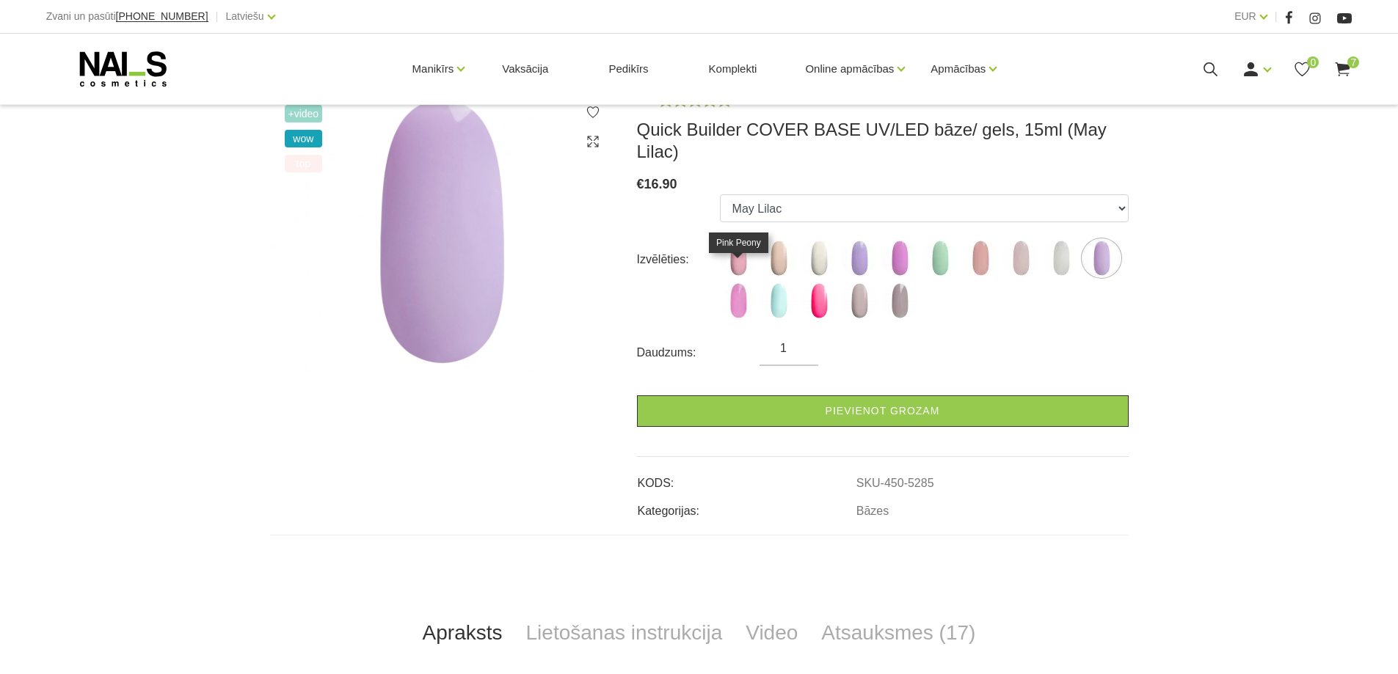
click at [743, 291] on img at bounding box center [738, 300] width 37 height 37
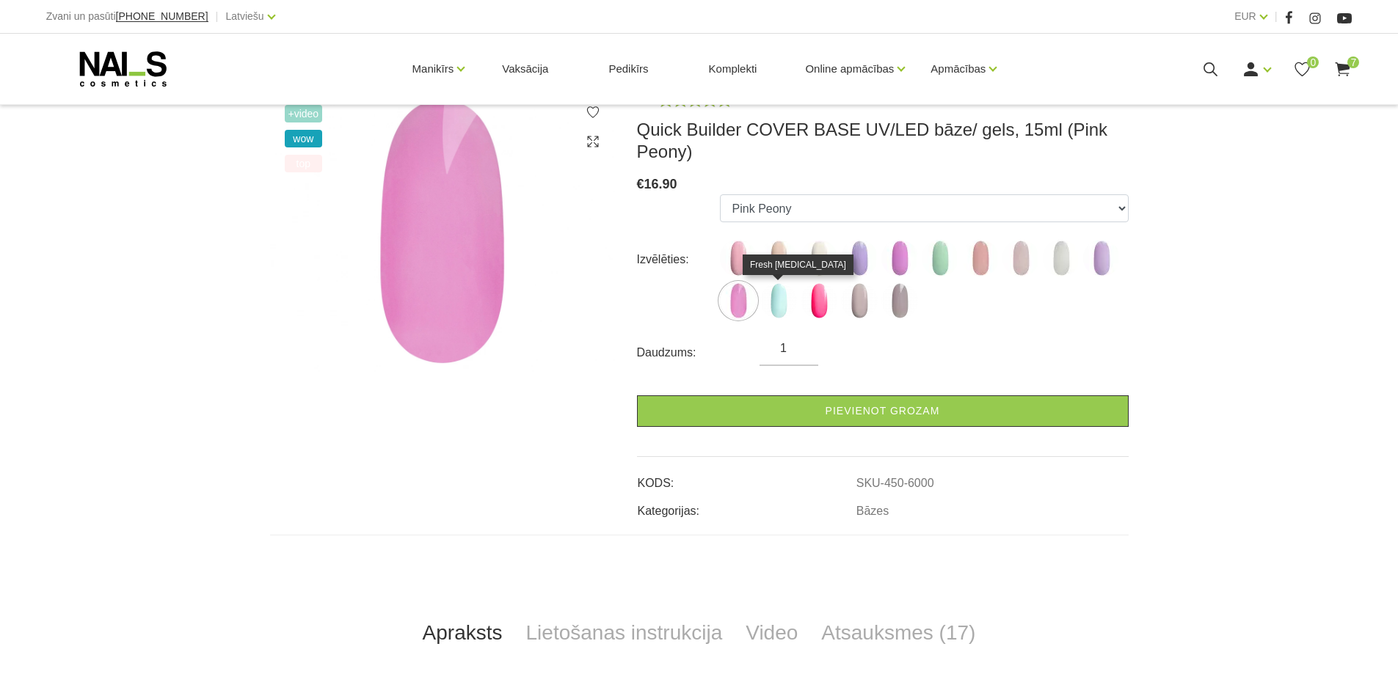
click at [780, 293] on img at bounding box center [778, 300] width 37 height 37
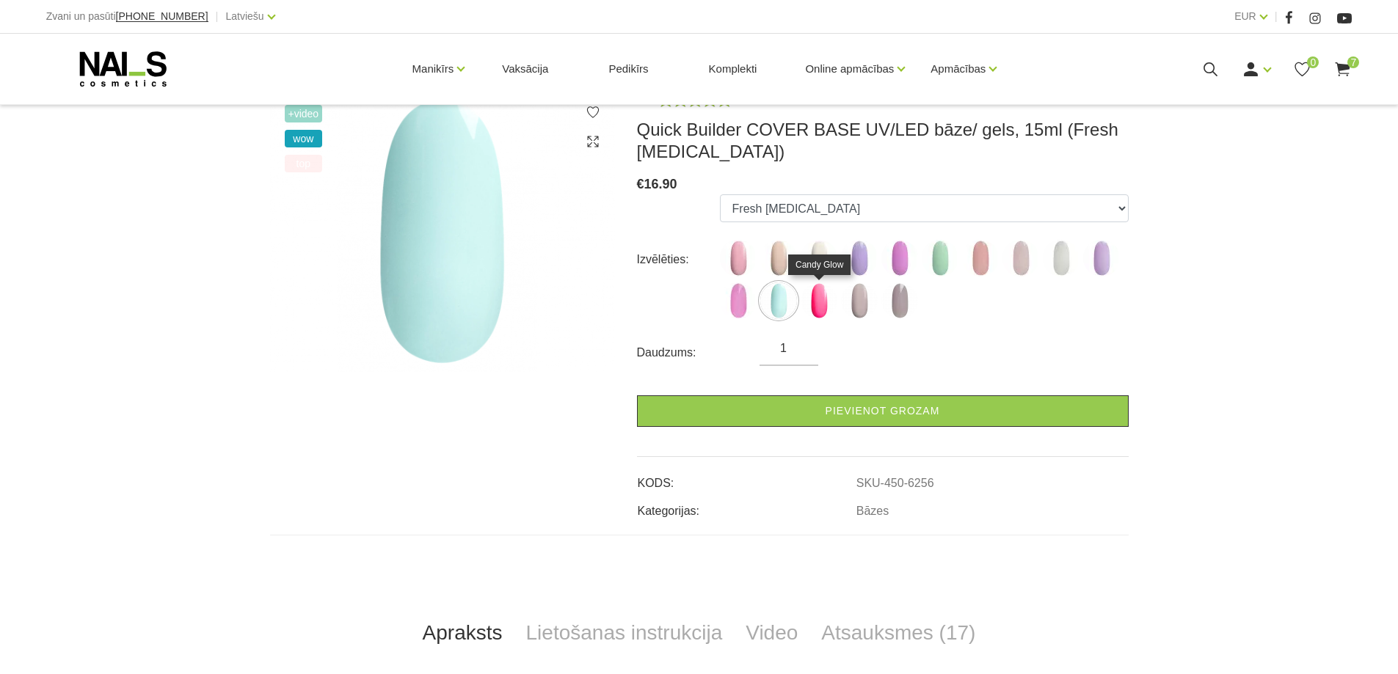
click at [810, 310] on img at bounding box center [818, 300] width 37 height 37
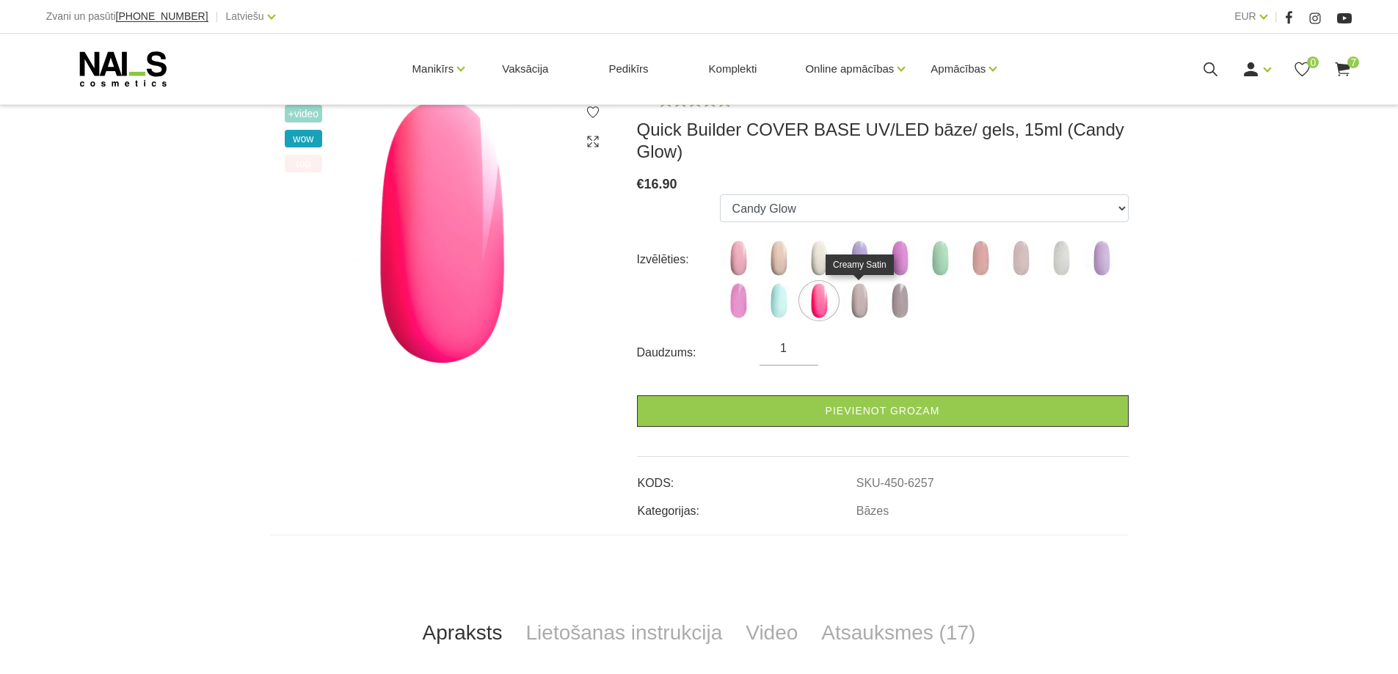
click at [866, 313] on img at bounding box center [859, 300] width 37 height 37
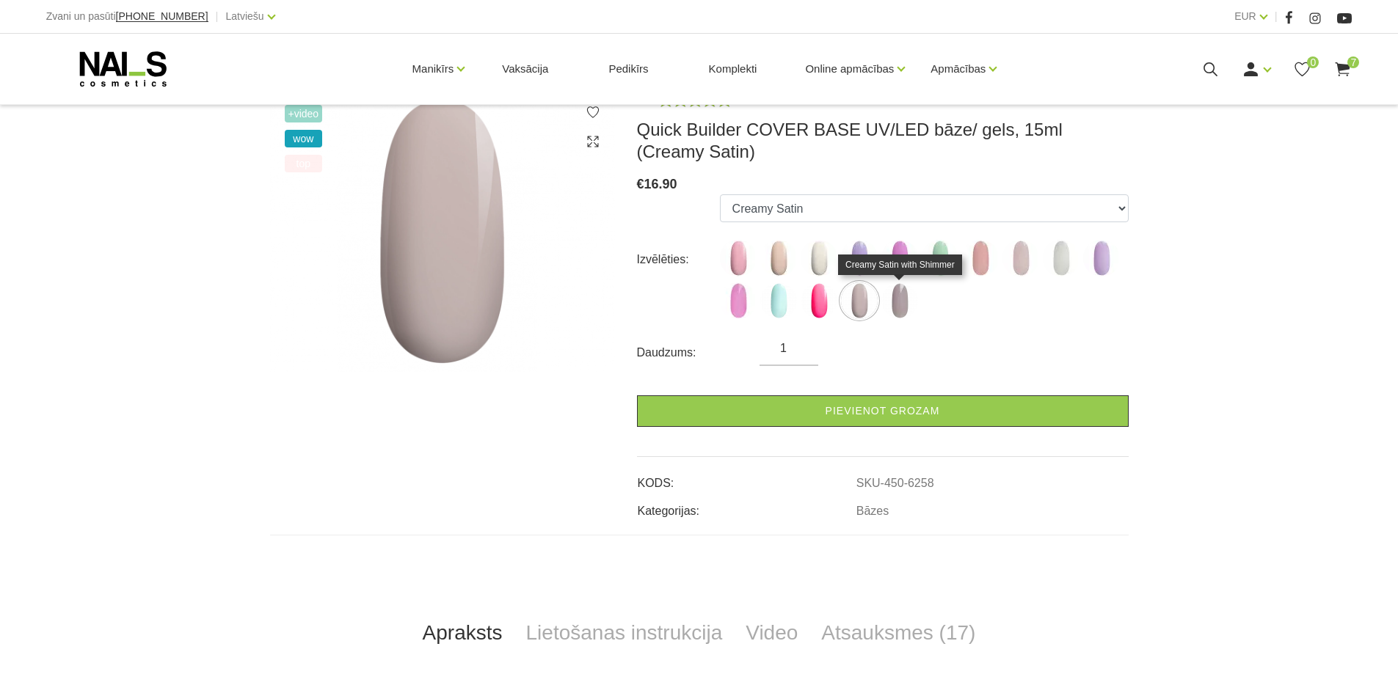
click at [898, 318] on img at bounding box center [899, 300] width 37 height 37
select select "6304"
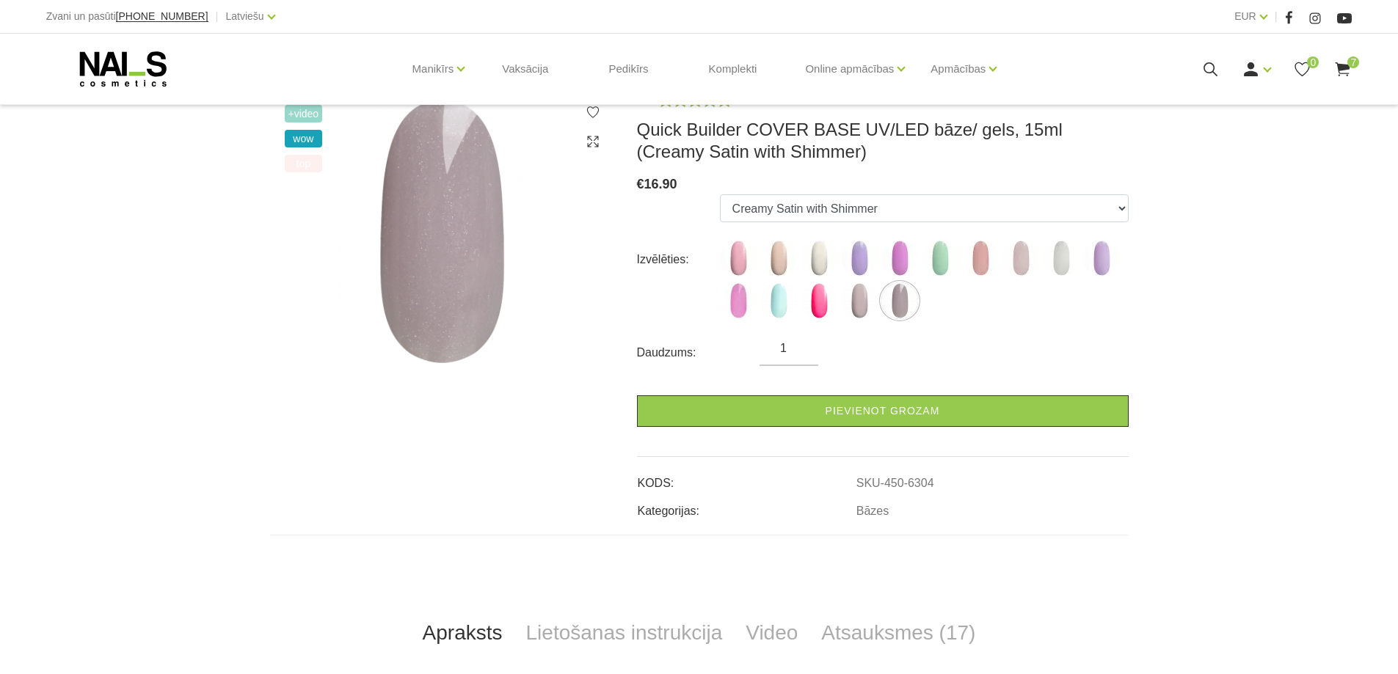
click at [1351, 73] on icon at bounding box center [1342, 69] width 18 height 18
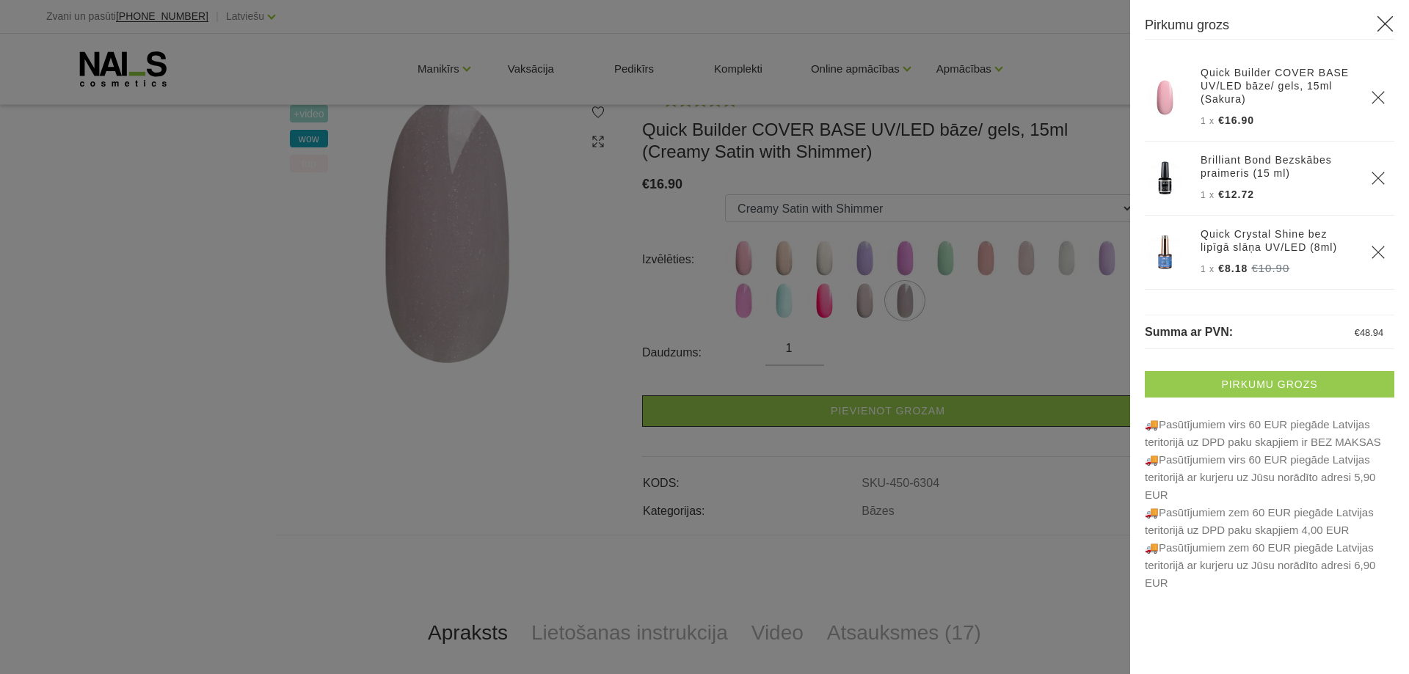
click at [1236, 396] on link "Pirkumu grozs" at bounding box center [1269, 384] width 249 height 26
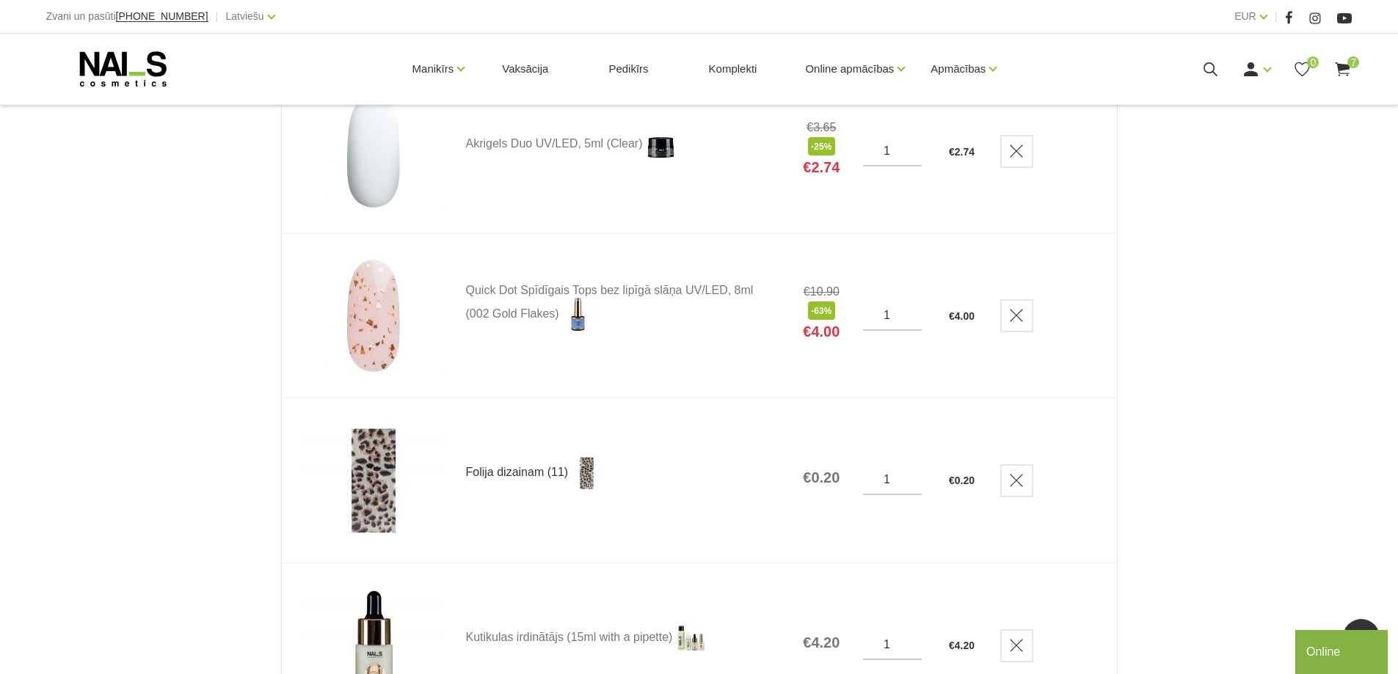
scroll to position [880, 0]
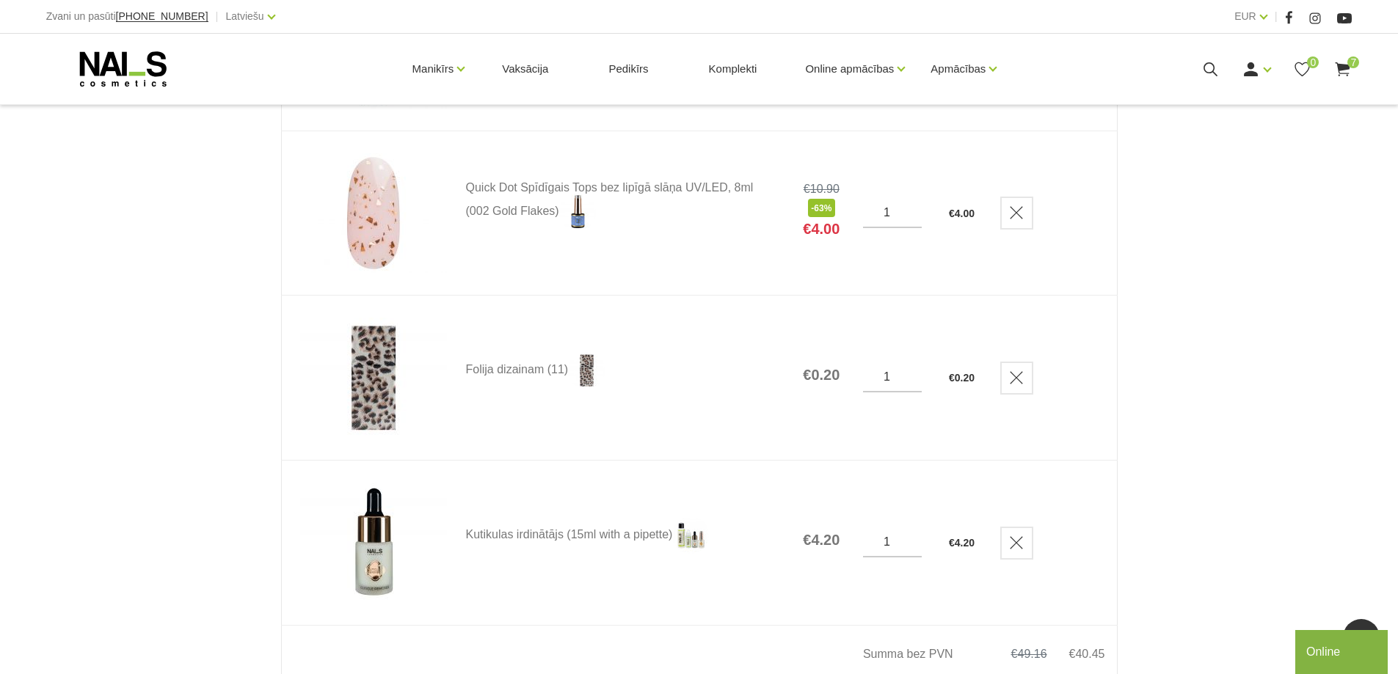
click at [362, 361] on img at bounding box center [373, 378] width 147 height 120
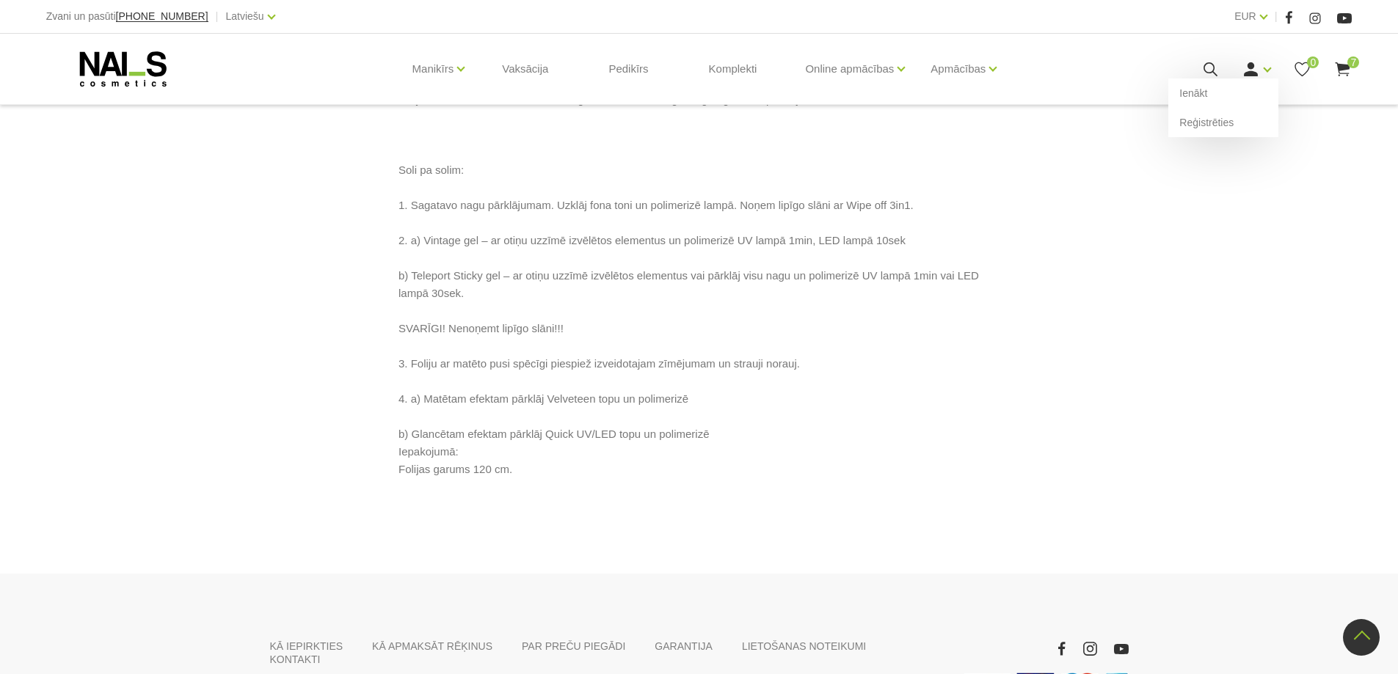
scroll to position [587, 0]
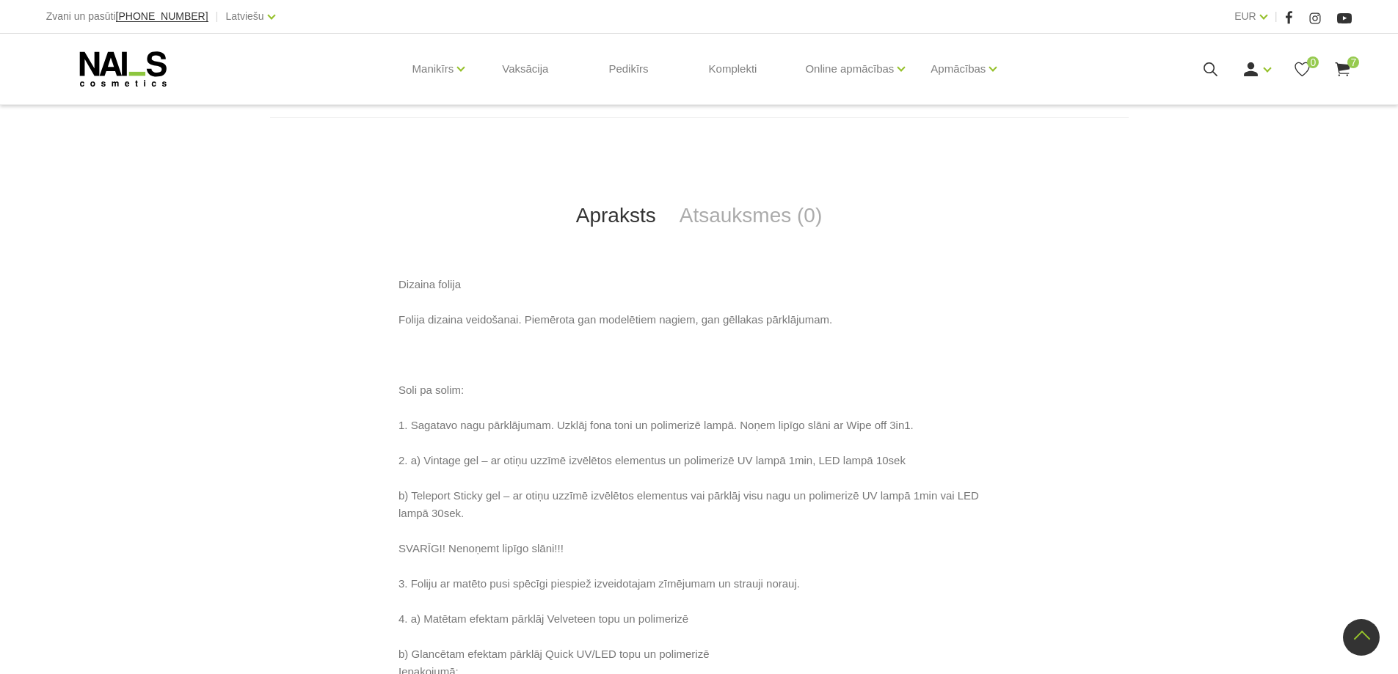
click at [1211, 73] on icon at bounding box center [1210, 69] width 18 height 18
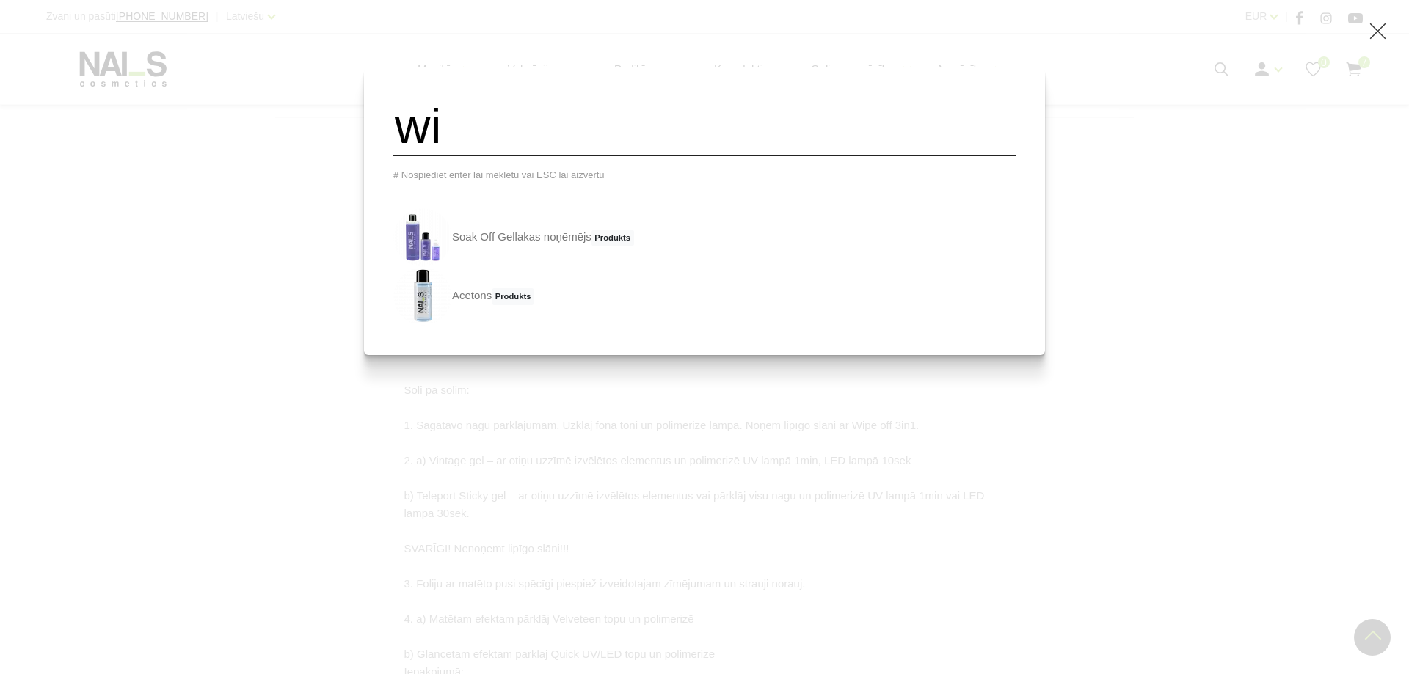
type input "w"
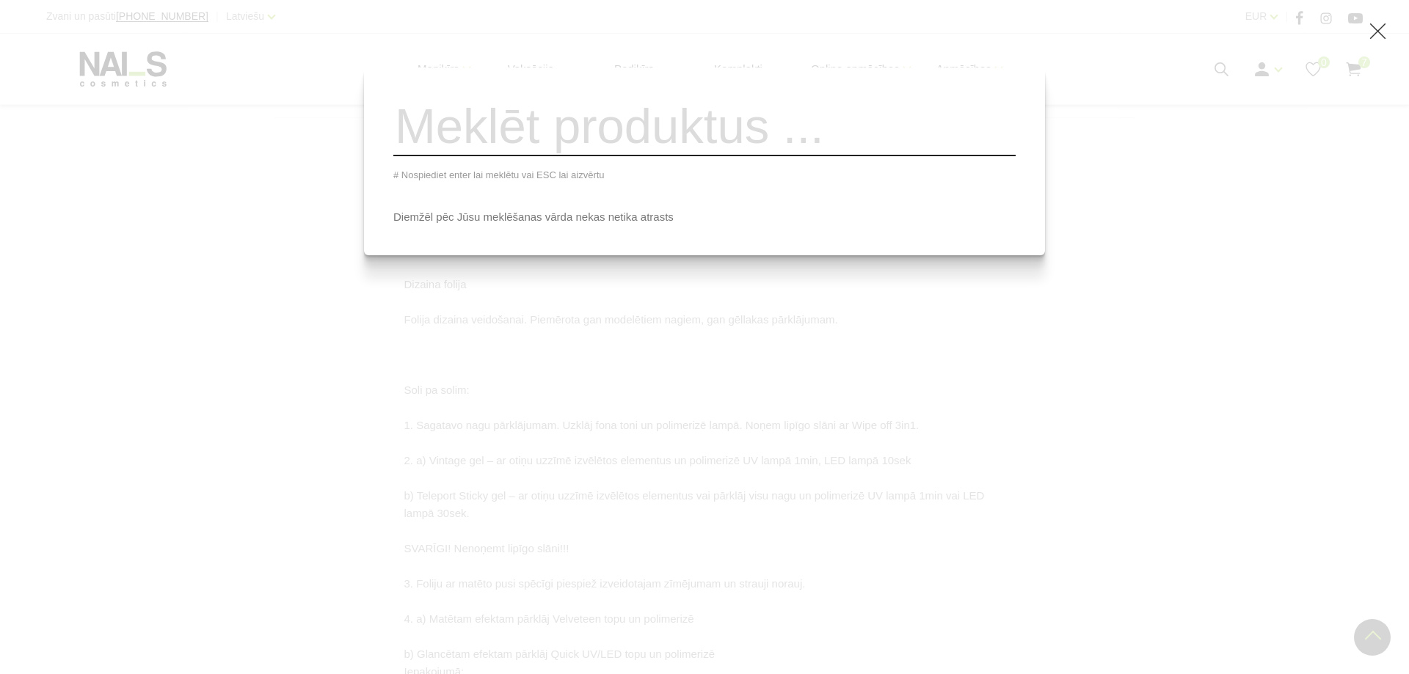
type input "3"
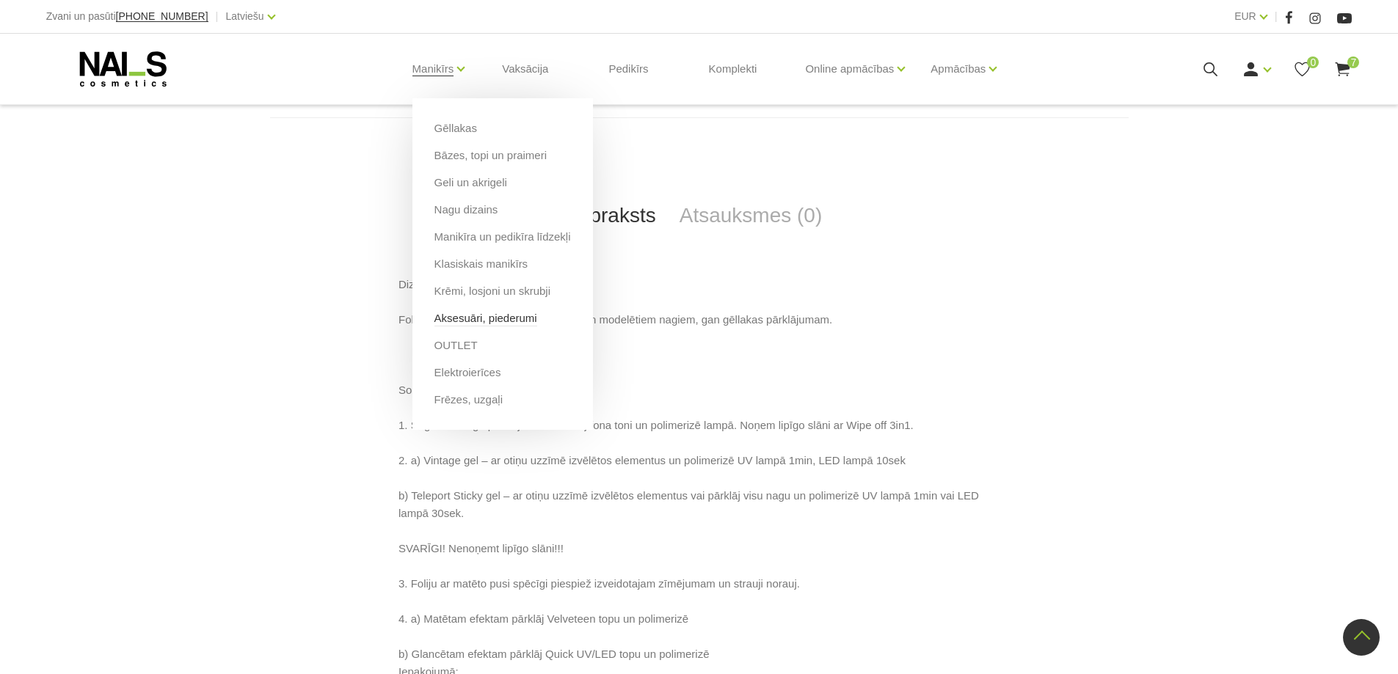
click at [481, 318] on link "Aksesuāri, piederumi" at bounding box center [485, 318] width 103 height 16
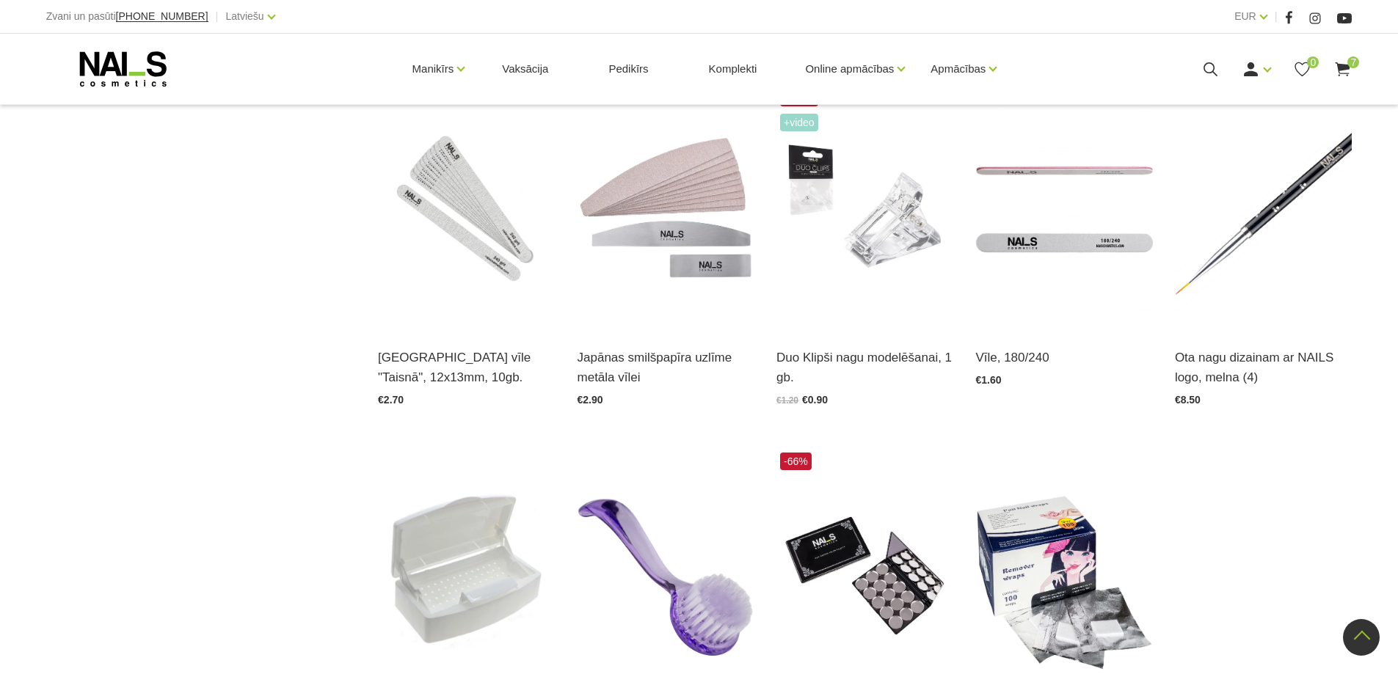
scroll to position [1834, 0]
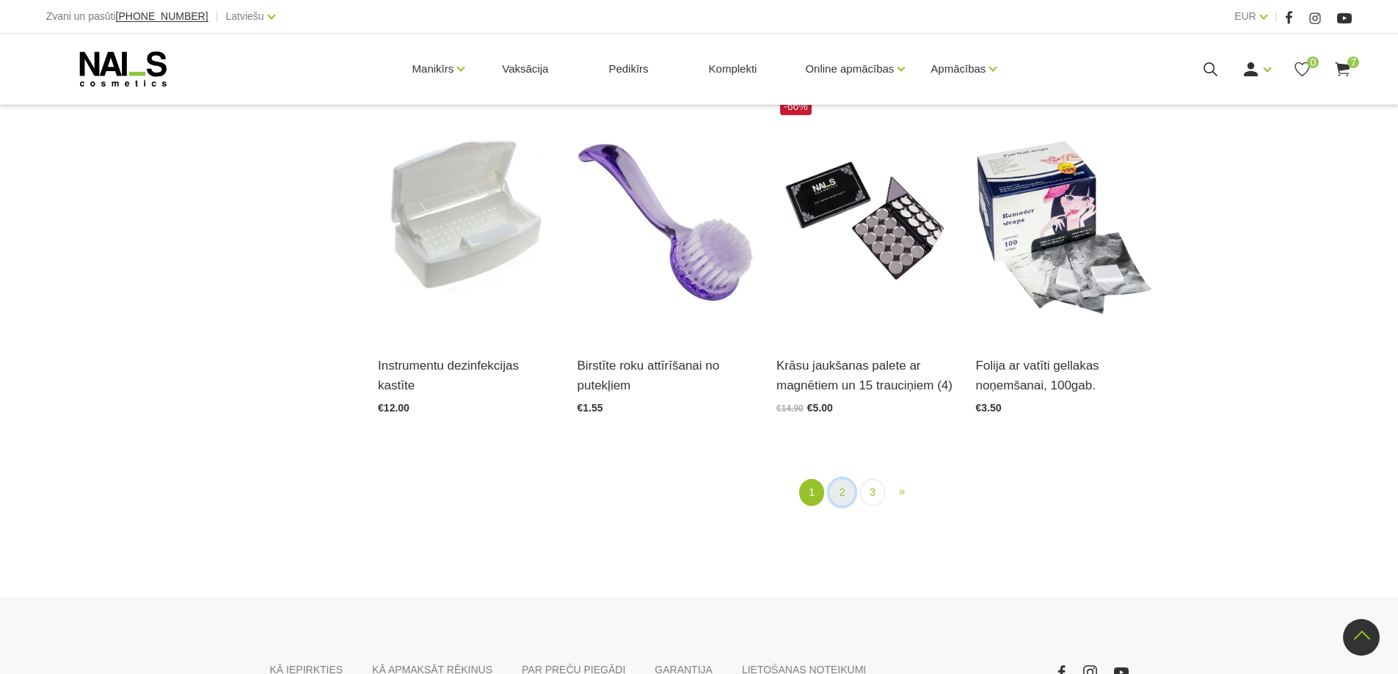
click at [839, 499] on link "2" at bounding box center [841, 492] width 25 height 27
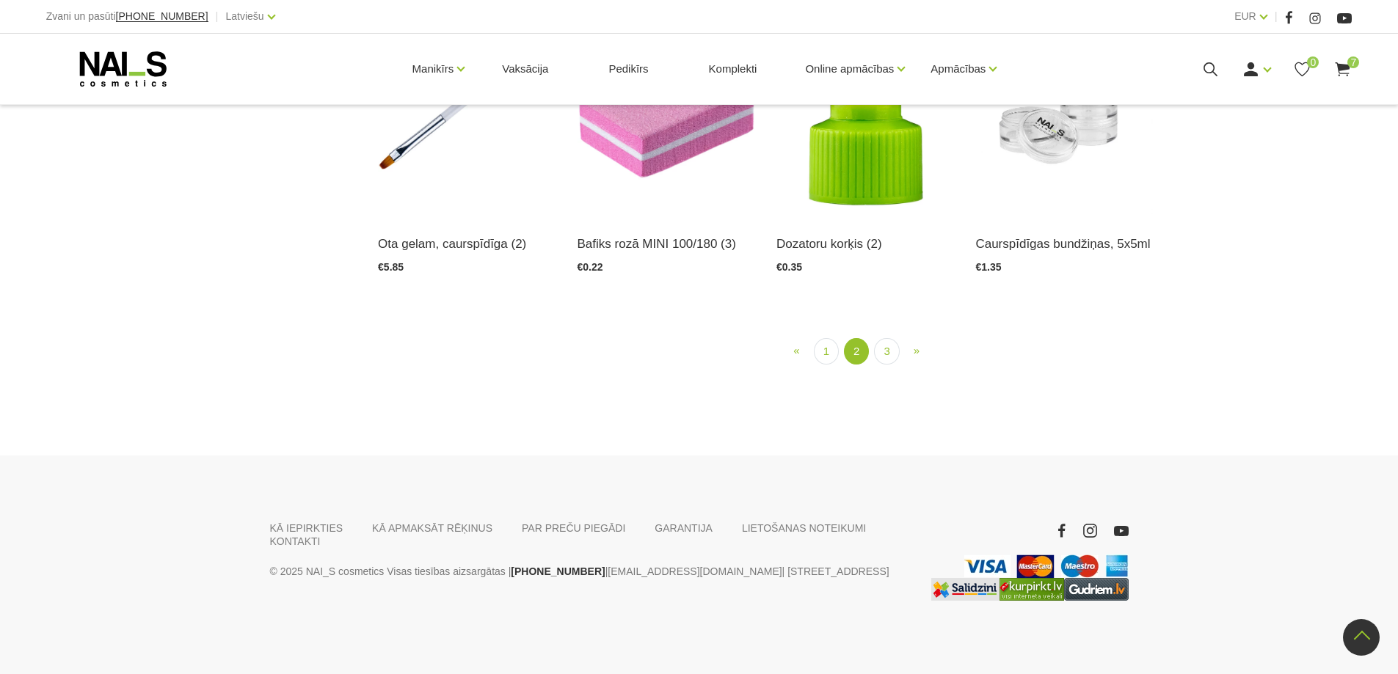
scroll to position [1914, 0]
click at [885, 365] on link "3" at bounding box center [886, 351] width 25 height 27
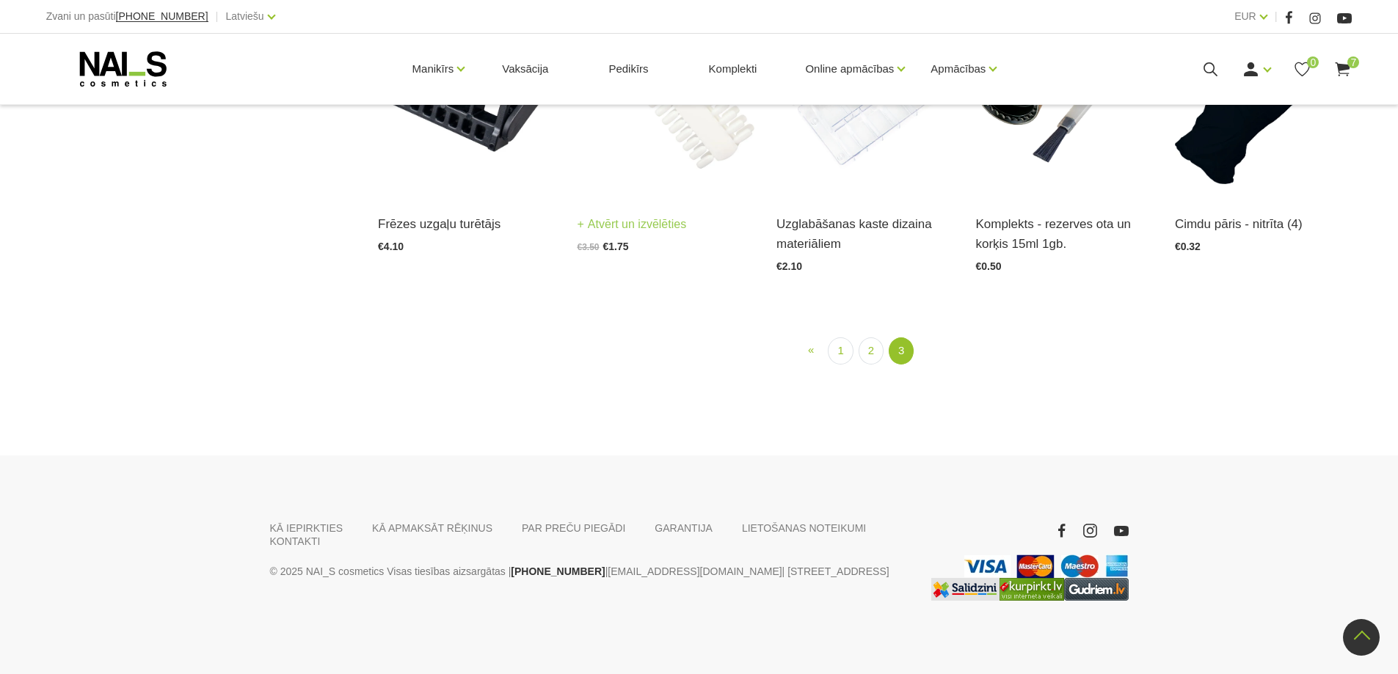
scroll to position [1592, 0]
click at [837, 351] on link "1" at bounding box center [840, 351] width 25 height 27
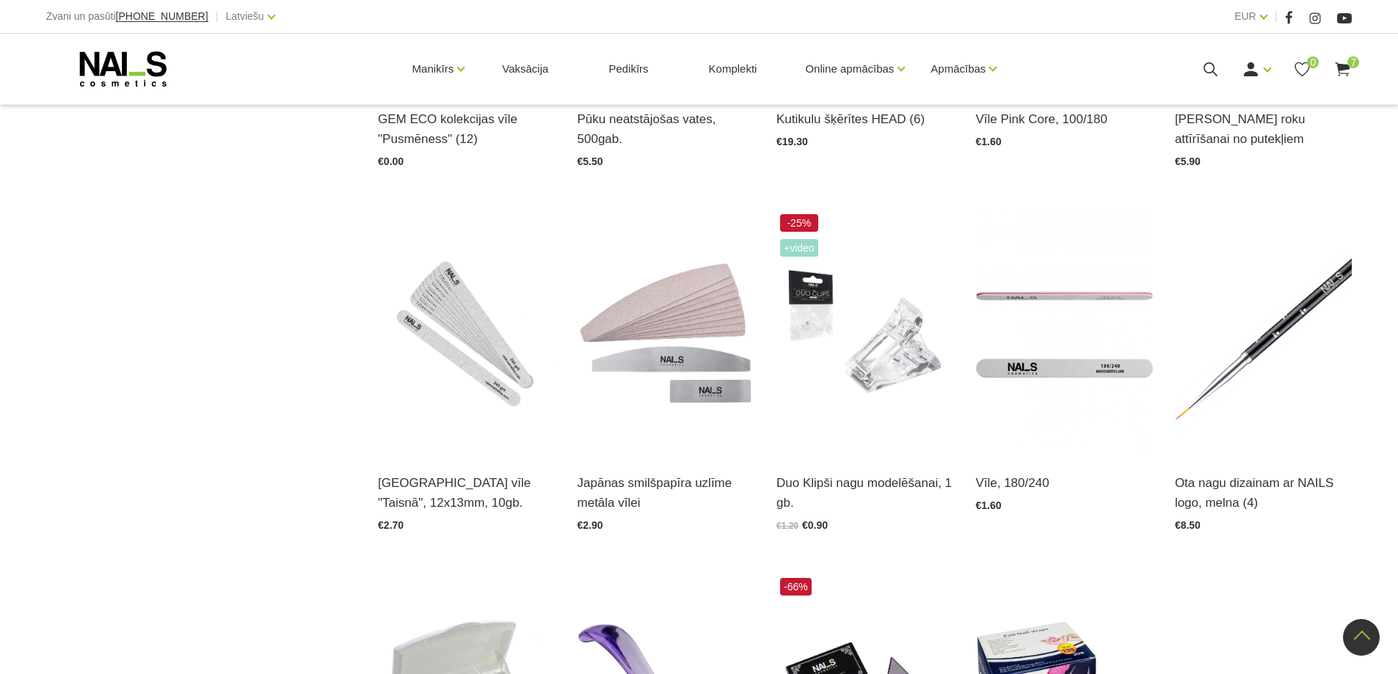
scroll to position [1107, 0]
